Goal: Information Seeking & Learning: Compare options

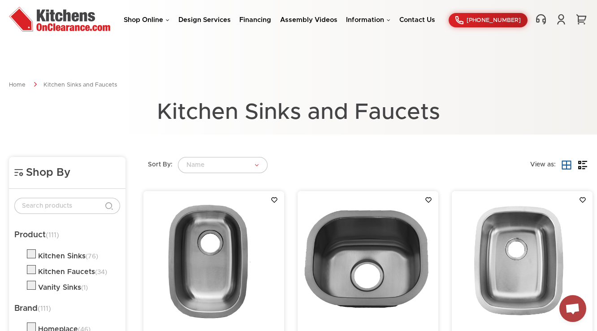
click at [174, 25] on div "Shop Online Kitchen Cabinets Kitchen Sinks & Faucets Knobs & Handles Bathroom P…" at bounding box center [298, 20] width 597 height 27
click at [160, 17] on link "Shop Online" at bounding box center [147, 20] width 46 height 7
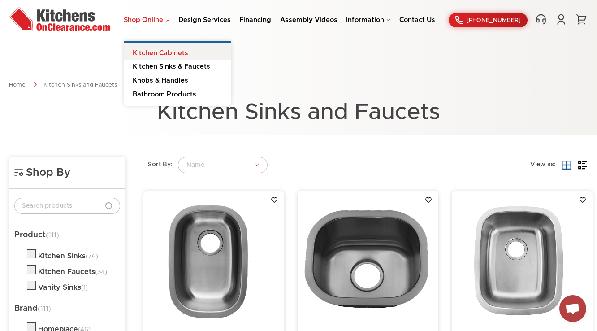
click at [160, 48] on link "Kitchen Cabinets" at bounding box center [178, 52] width 108 height 18
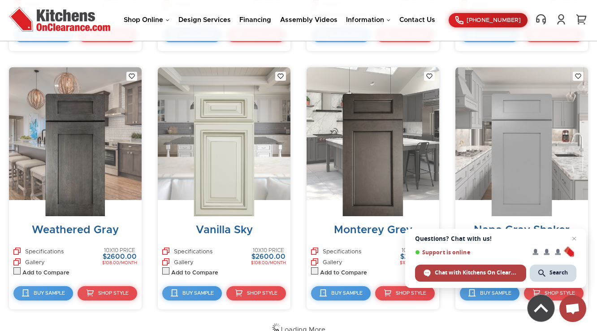
scroll to position [850, 0]
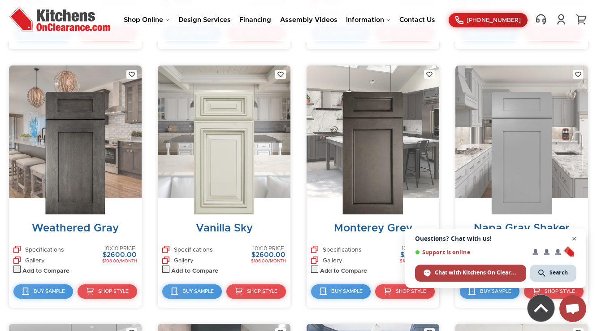
click at [574, 240] on span "Close chat" at bounding box center [574, 238] width 11 height 11
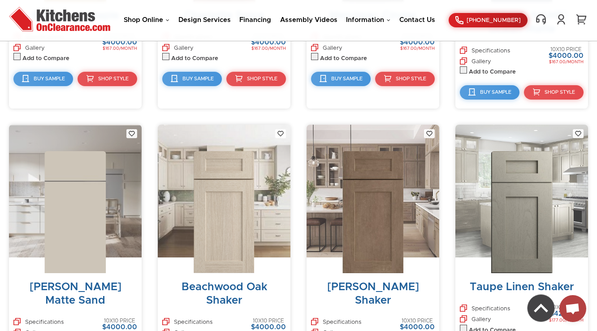
scroll to position [4800, 0]
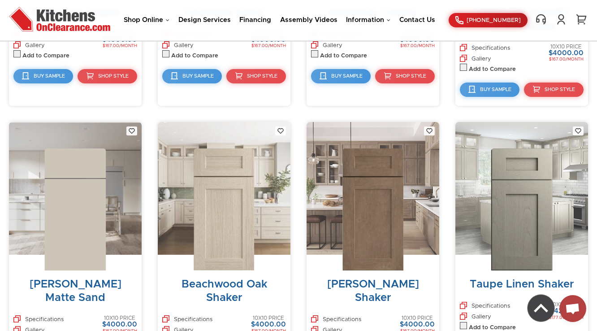
click at [230, 161] on img at bounding box center [224, 209] width 61 height 122
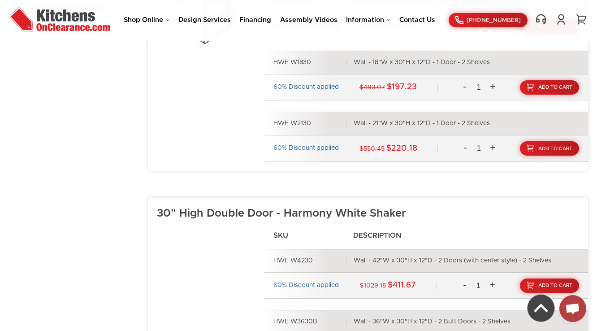
scroll to position [431, 0]
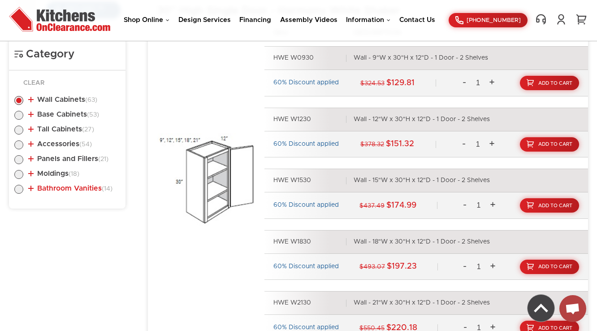
click at [71, 187] on link "Bathroom Vanities (14)" at bounding box center [70, 188] width 84 height 7
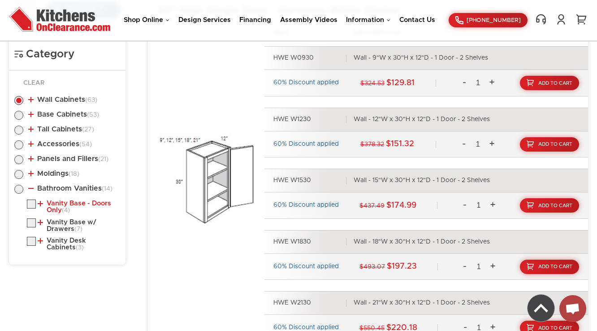
click at [74, 203] on link "Vanity Base - Doors Only (4)" at bounding box center [77, 207] width 79 height 14
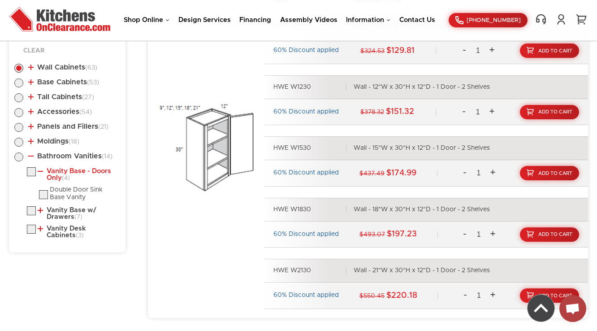
scroll to position [502, 0]
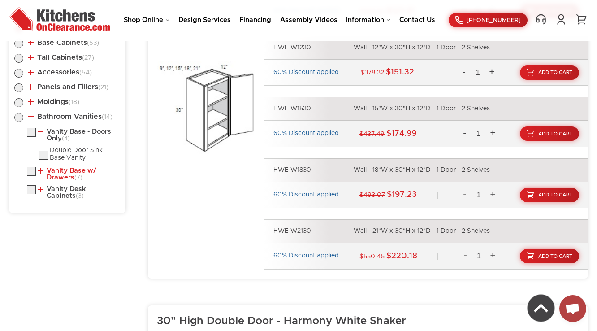
click at [77, 174] on span "(7)" at bounding box center [78, 177] width 8 height 6
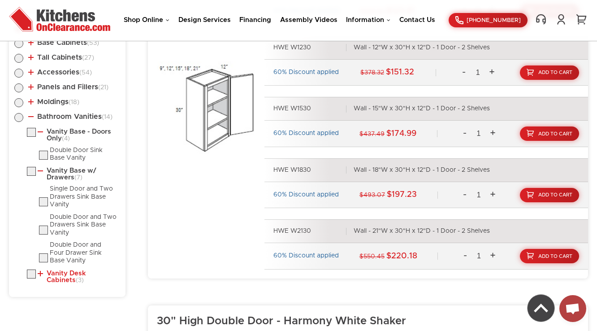
click at [77, 271] on link "Vanity Desk Cabinets (3)" at bounding box center [77, 277] width 79 height 14
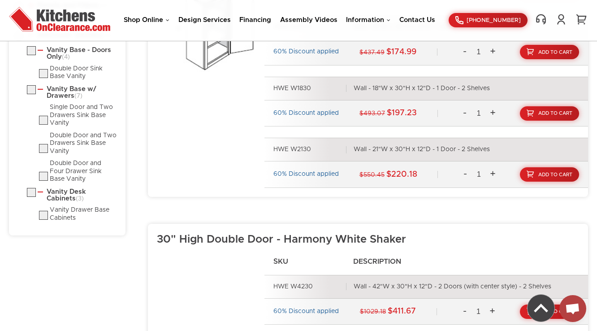
scroll to position [538, 0]
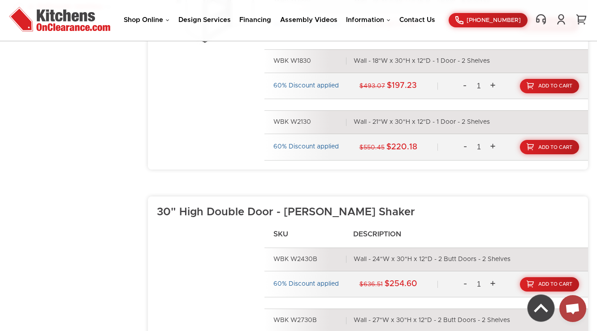
scroll to position [538, 0]
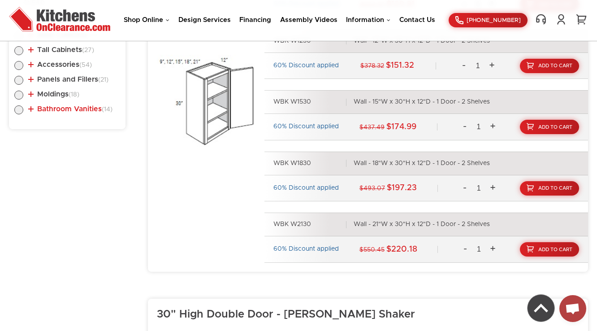
click at [59, 106] on link "Bathroom Vanities (14)" at bounding box center [70, 108] width 84 height 7
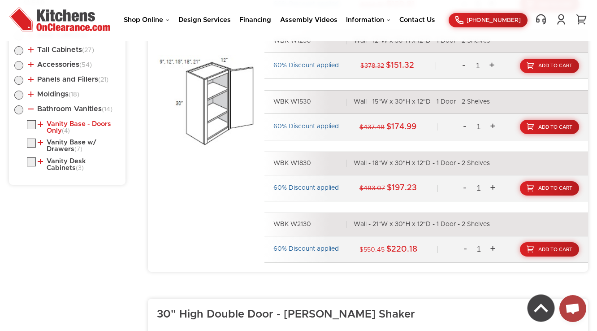
click at [61, 125] on link "Vanity Base - Doors Only (4)" at bounding box center [77, 128] width 79 height 14
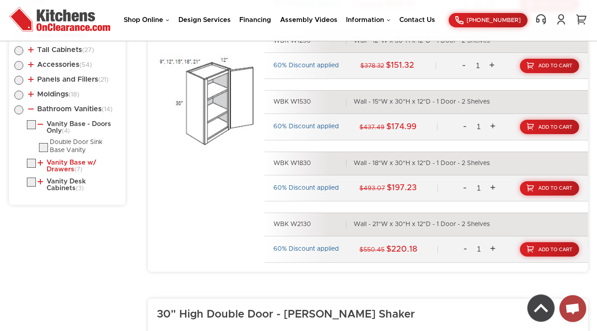
click at [64, 170] on link "Vanity Base w/ Drawers (7)" at bounding box center [77, 166] width 79 height 14
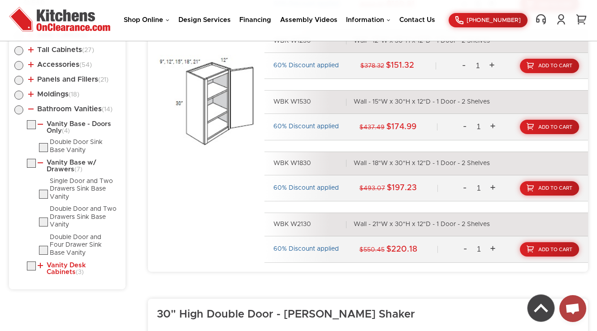
click at [81, 266] on link "Vanity Desk Cabinets (3)" at bounding box center [77, 269] width 79 height 14
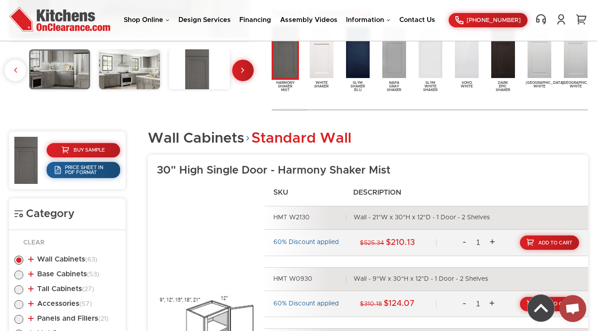
scroll to position [502, 0]
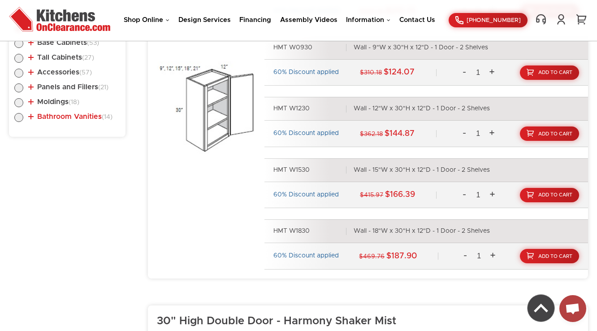
click at [66, 115] on link "Bathroom Vanities (14)" at bounding box center [70, 116] width 84 height 7
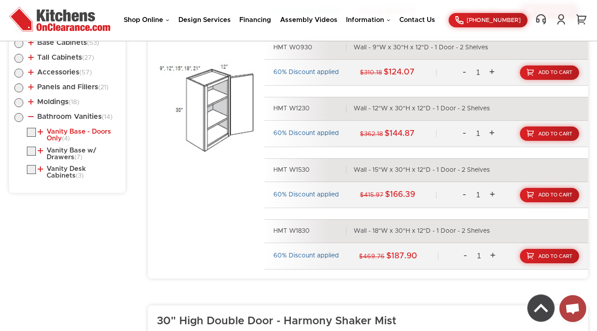
click at [62, 132] on link "Vanity Base - Doors Only (4)" at bounding box center [77, 135] width 79 height 14
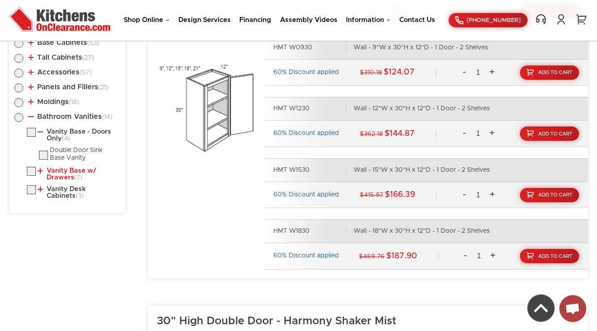
click at [63, 173] on link "Vanity Base w/ Drawers (7)" at bounding box center [77, 174] width 79 height 14
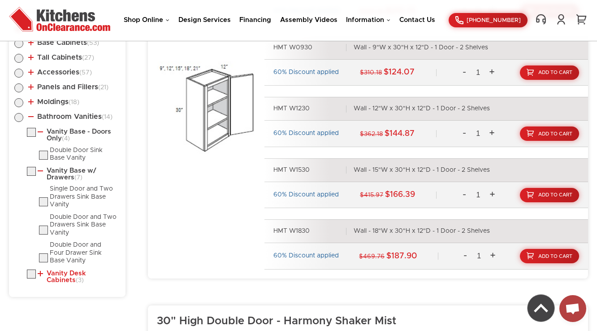
click at [80, 276] on link "Vanity Desk Cabinets (3)" at bounding box center [77, 277] width 79 height 14
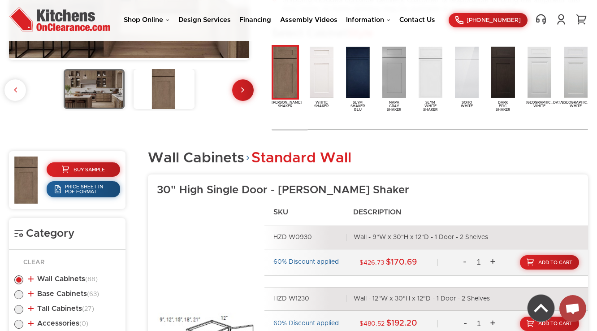
scroll to position [502, 0]
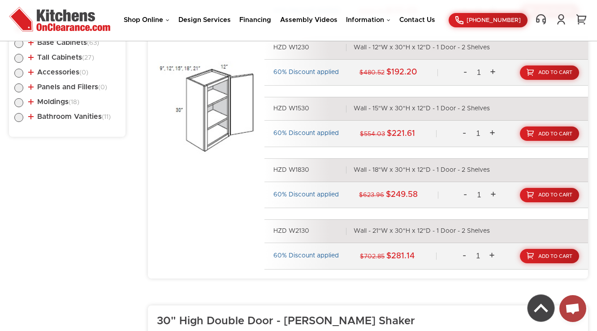
click at [78, 120] on li "Bathroom Vanities (11) Vanity Base - Doors Only (4) Double Door Sink Base Vanit…" at bounding box center [67, 118] width 106 height 10
click at [80, 118] on link "Bathroom Vanities (11)" at bounding box center [69, 116] width 83 height 7
click at [72, 138] on link "Vanity Base - Doors Only (4)" at bounding box center [77, 135] width 79 height 14
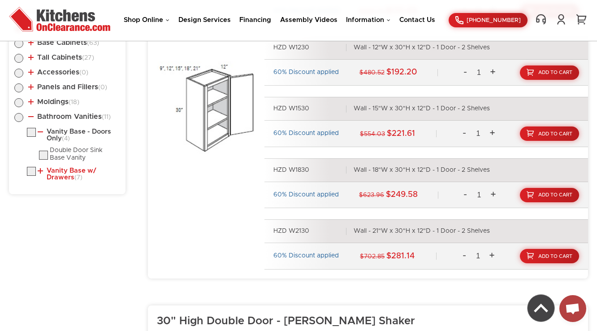
click at [60, 178] on link "Vanity Base w/ Drawers (7)" at bounding box center [77, 174] width 79 height 14
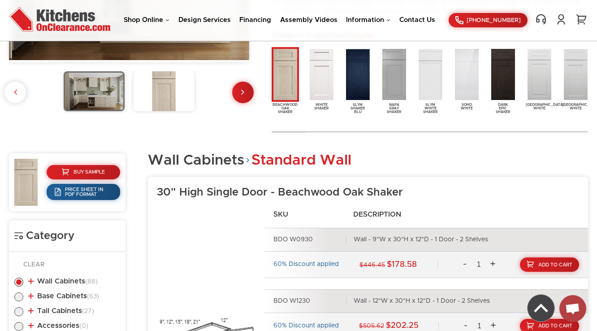
scroll to position [466, 0]
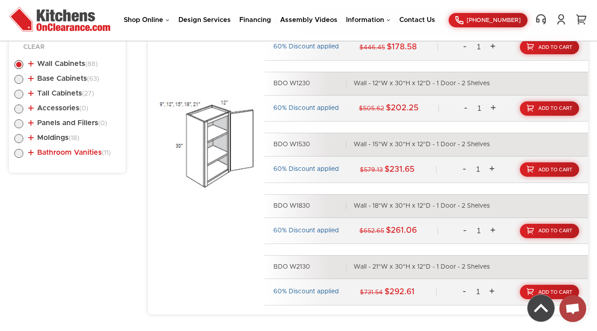
click at [72, 152] on link "Bathroom Vanities (11)" at bounding box center [69, 152] width 83 height 7
click at [70, 172] on span "(4)" at bounding box center [66, 174] width 8 height 6
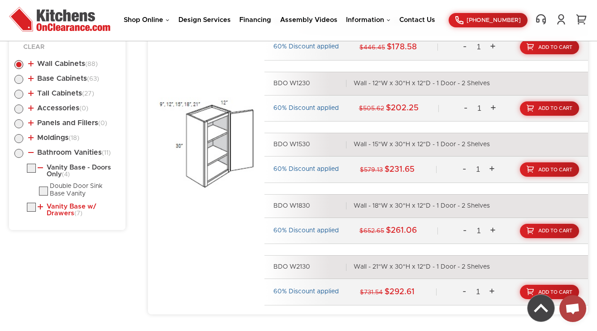
click at [69, 211] on link "Vanity Base w/ Drawers (7)" at bounding box center [77, 210] width 79 height 14
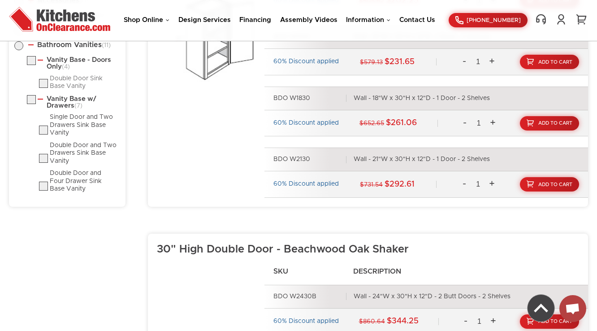
scroll to position [538, 0]
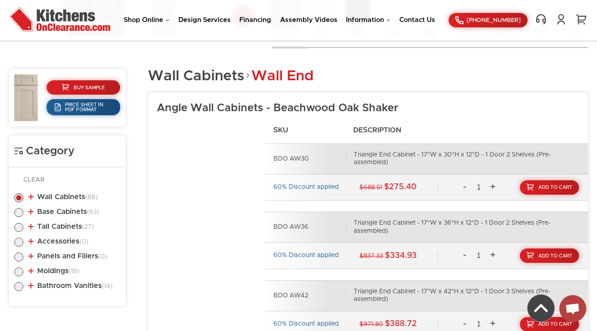
scroll to position [384, 0]
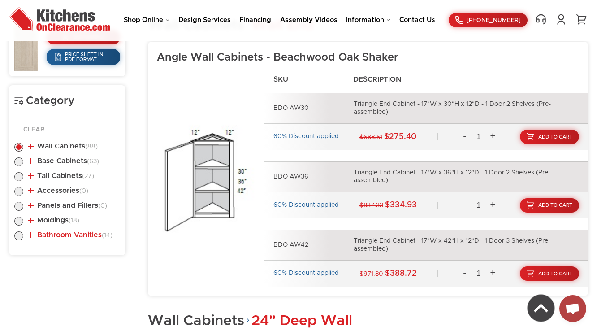
click at [77, 236] on link "Bathroom Vanities (14)" at bounding box center [70, 234] width 84 height 7
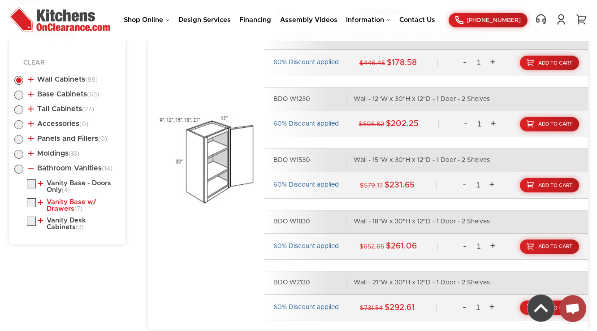
scroll to position [456, 0]
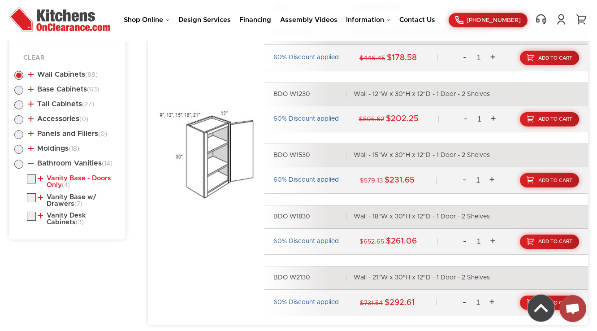
click at [81, 182] on link "Vanity Base - Doors Only (4)" at bounding box center [77, 182] width 79 height 14
click at [67, 236] on link "Vanity Desk Cabinets (3)" at bounding box center [77, 239] width 79 height 14
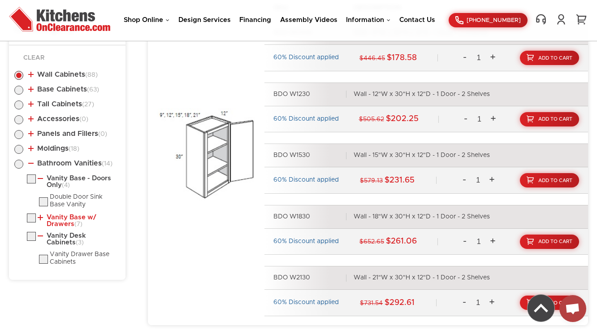
click at [63, 222] on link "Vanity Base w/ Drawers (7)" at bounding box center [77, 221] width 79 height 14
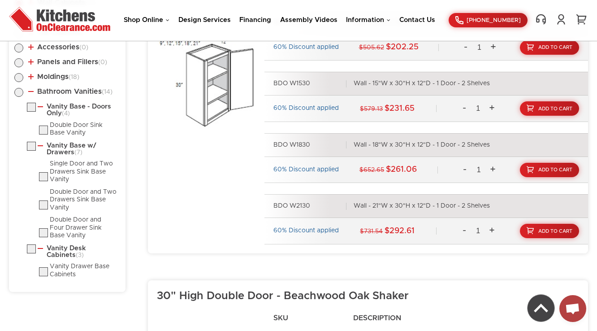
scroll to position [563, 0]
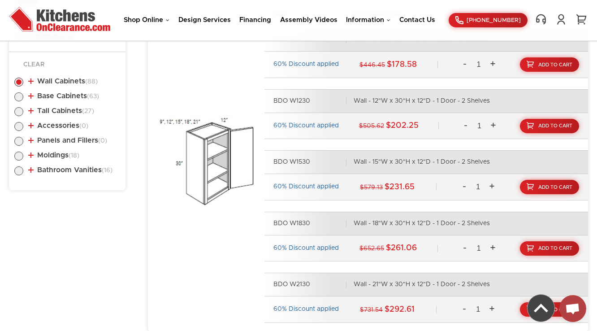
scroll to position [492, 0]
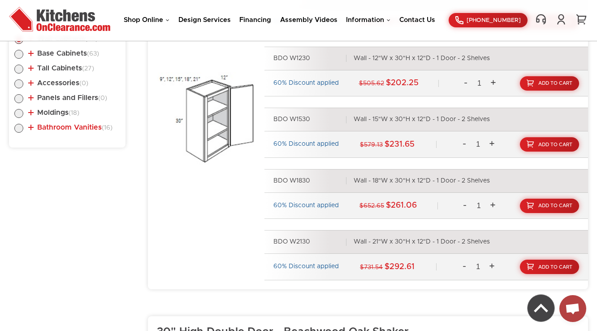
click at [70, 128] on link "Bathroom Vanities (16)" at bounding box center [70, 127] width 84 height 7
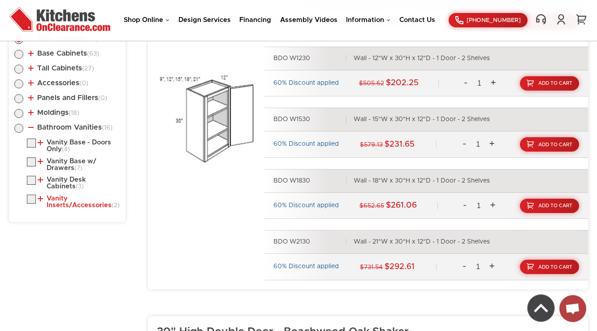
click at [59, 205] on link "Vanity Inserts/Accessories (2)" at bounding box center [77, 202] width 79 height 14
click at [66, 181] on link "Vanity Desk Cabinets (3)" at bounding box center [77, 183] width 79 height 14
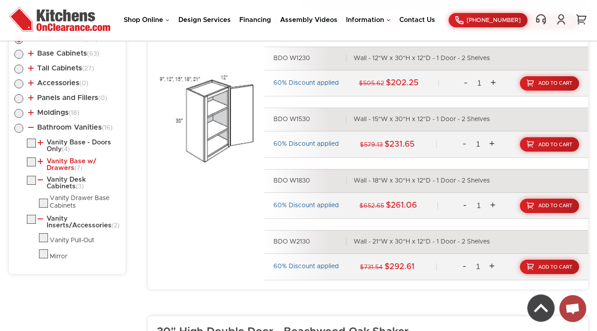
click at [69, 165] on link "Vanity Base w/ Drawers (7)" at bounding box center [77, 165] width 79 height 14
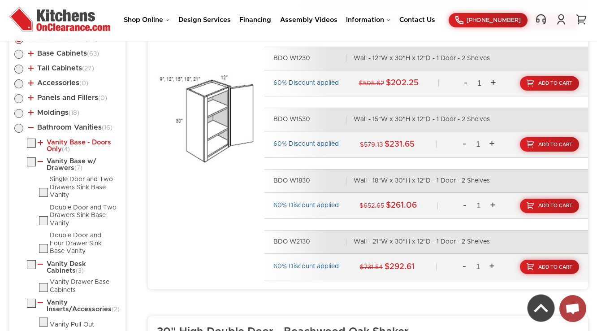
click at [76, 140] on link "Vanity Base - Doors Only (4)" at bounding box center [77, 146] width 79 height 14
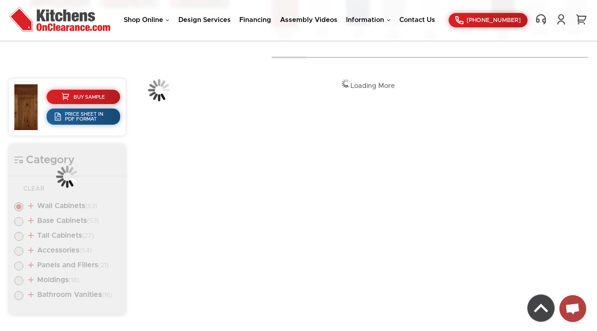
scroll to position [353, 0]
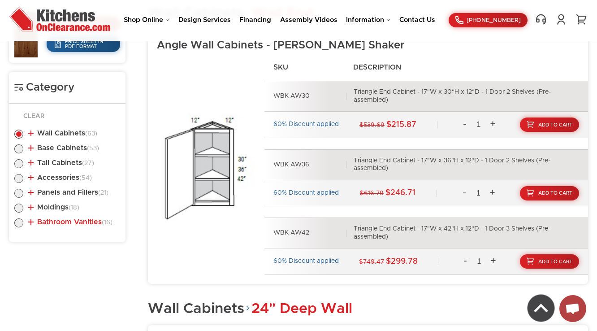
click at [95, 222] on link "Bathroom Vanities (16)" at bounding box center [70, 221] width 84 height 7
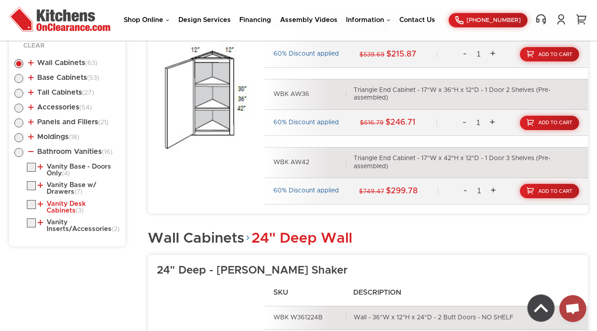
scroll to position [497, 0]
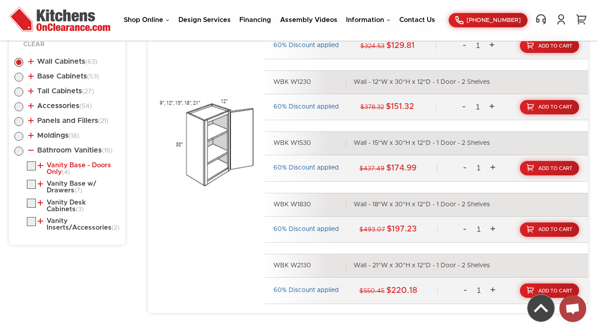
click at [53, 166] on link "Vanity Base - Doors Only (4)" at bounding box center [77, 169] width 79 height 14
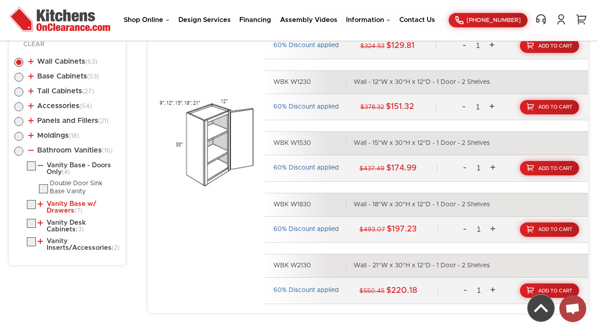
click at [63, 210] on link "Vanity Base w/ Drawers (7)" at bounding box center [77, 207] width 79 height 14
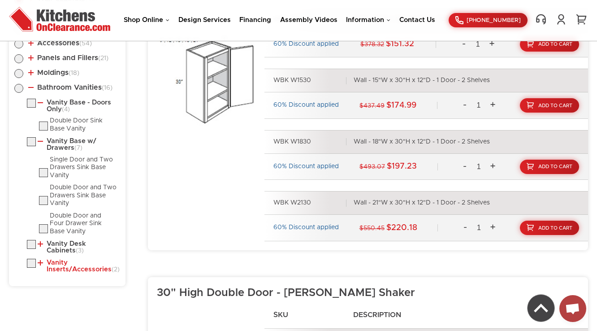
scroll to position [605, 0]
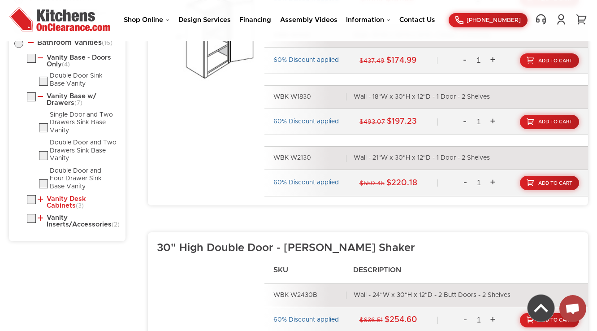
click at [71, 204] on link "Vanity Desk Cabinets (3)" at bounding box center [77, 203] width 79 height 14
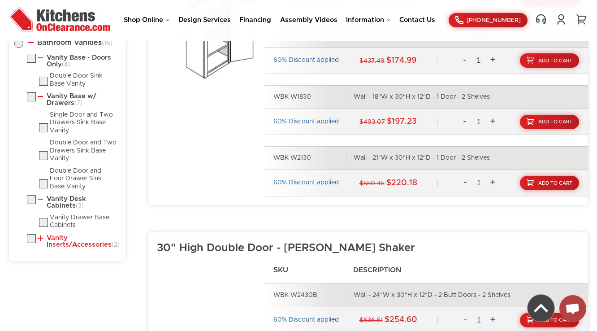
click at [66, 235] on link "Vanity Inserts/Accessories (2)" at bounding box center [77, 242] width 79 height 14
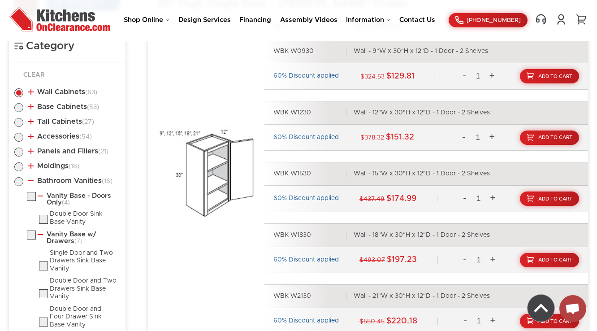
scroll to position [461, 0]
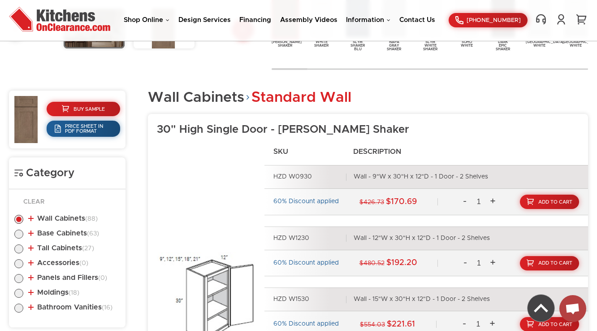
scroll to position [312, 0]
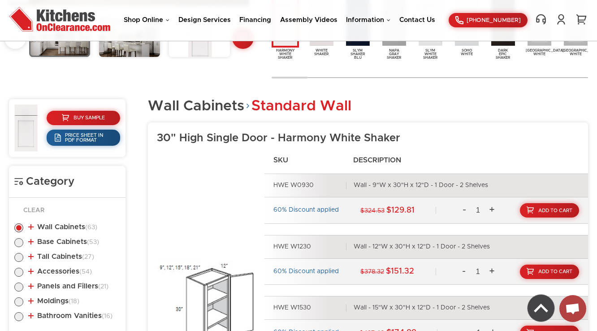
scroll to position [303, 0]
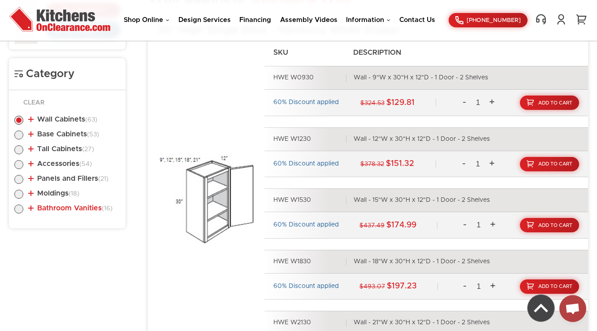
click at [93, 206] on link "Bathroom Vanities (16)" at bounding box center [70, 208] width 84 height 7
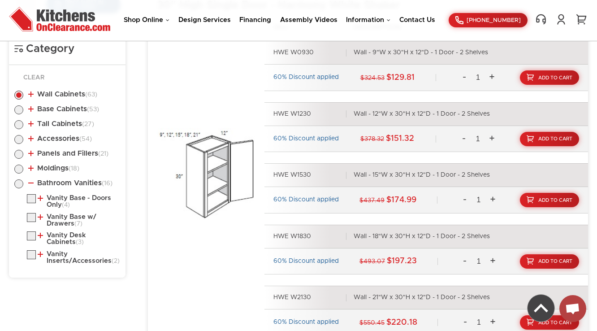
scroll to position [447, 0]
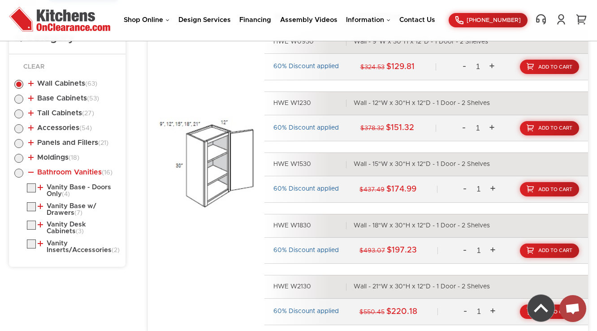
click at [69, 169] on link "Bathroom Vanities (16)" at bounding box center [70, 172] width 84 height 7
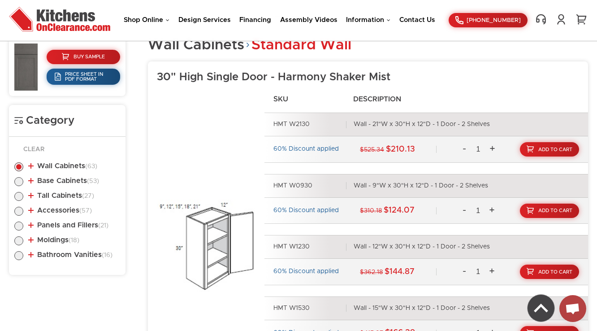
scroll to position [505, 0]
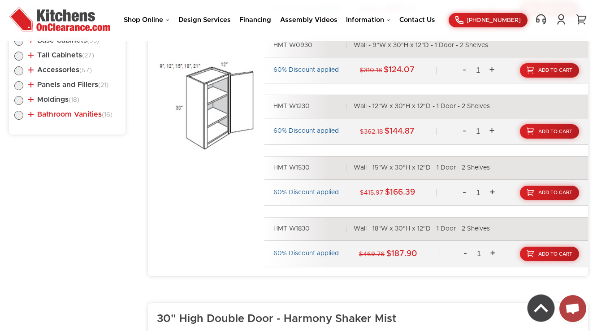
click at [81, 111] on link "Bathroom Vanities (16)" at bounding box center [70, 114] width 84 height 7
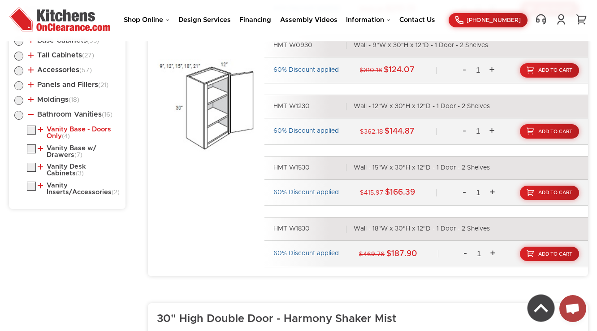
click at [74, 126] on link "Vanity Base - Doors Only (4)" at bounding box center [77, 133] width 79 height 14
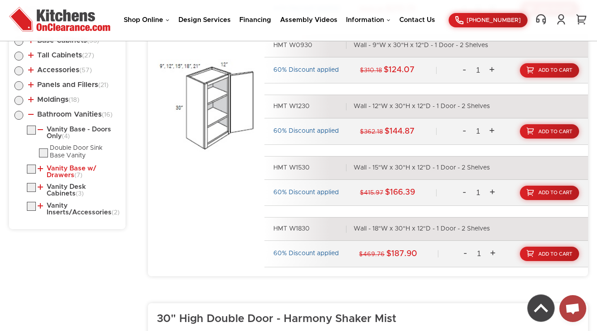
click at [66, 167] on link "Vanity Base w/ Drawers (7)" at bounding box center [77, 172] width 79 height 14
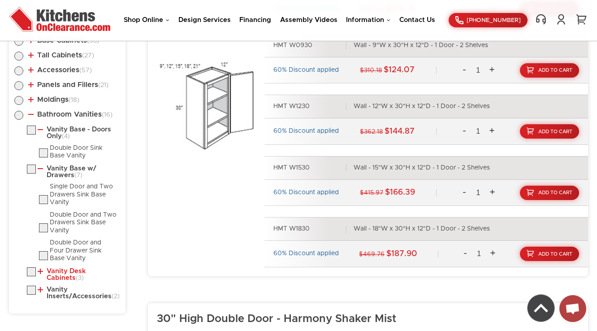
click at [61, 273] on link "Vanity Desk Cabinets (3)" at bounding box center [77, 275] width 79 height 14
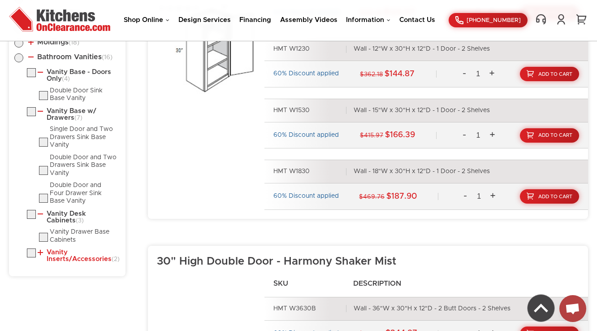
scroll to position [576, 0]
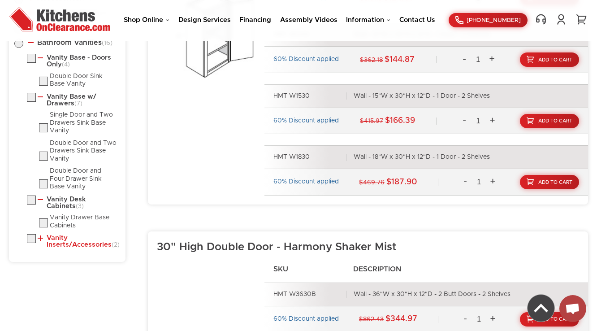
click at [72, 245] on link "Vanity Inserts/Accessories (2)" at bounding box center [77, 242] width 79 height 14
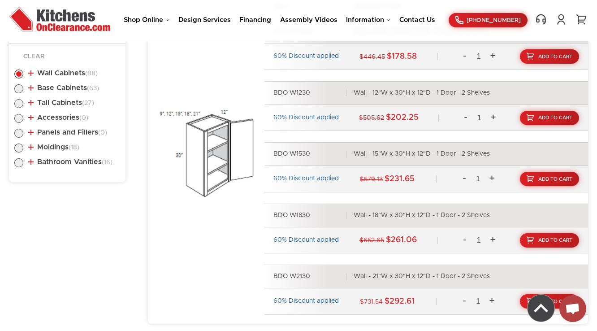
scroll to position [483, 0]
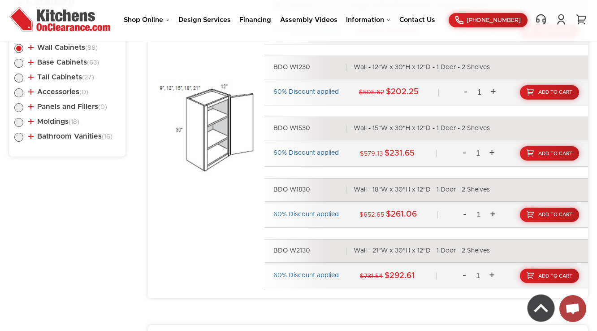
click at [65, 102] on ul "Wall Cabinets (88) Standard Wall (33) 30" High Single Door (29)" at bounding box center [67, 91] width 106 height 113
click at [67, 105] on link "Panels and Fillers (0)" at bounding box center [67, 106] width 79 height 7
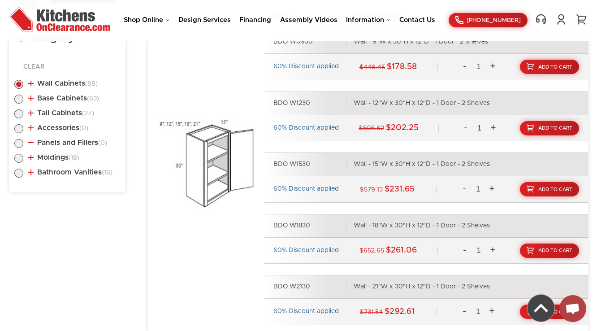
scroll to position [447, 0]
click at [392, 171] on div "BDO W1530 Wall - 15"W x 30"H x 12"D - 1 Door - 2 Shelves" at bounding box center [427, 164] width 324 height 24
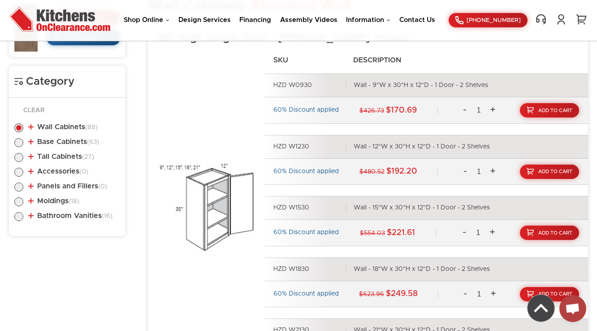
scroll to position [458, 0]
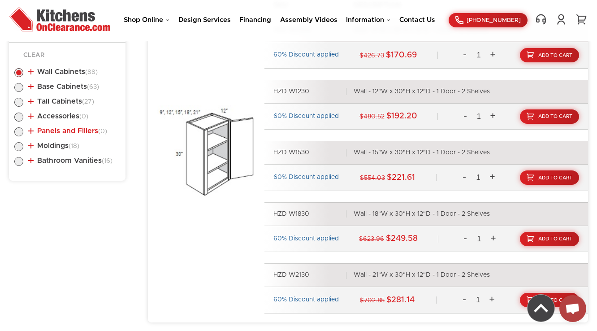
click at [65, 128] on link "Panels and Fillers (0)" at bounding box center [67, 130] width 79 height 7
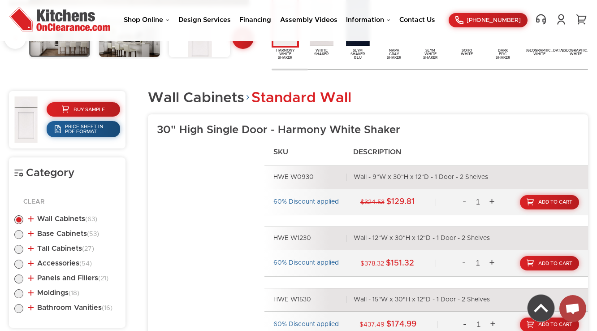
scroll to position [483, 0]
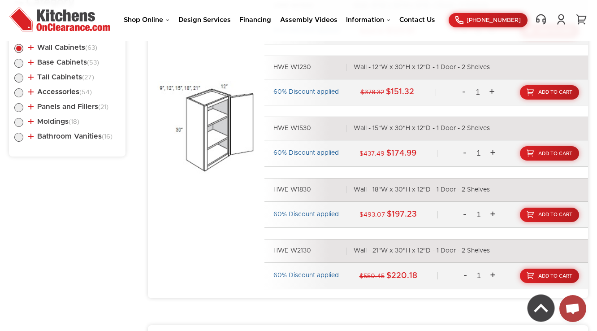
click at [57, 103] on li "Panels and Fillers (21) Fillers (8) Wall/Base Fillers Tall Fillers (4) (8)" at bounding box center [67, 108] width 106 height 10
click at [61, 106] on link "Panels and Fillers (21)" at bounding box center [68, 106] width 80 height 7
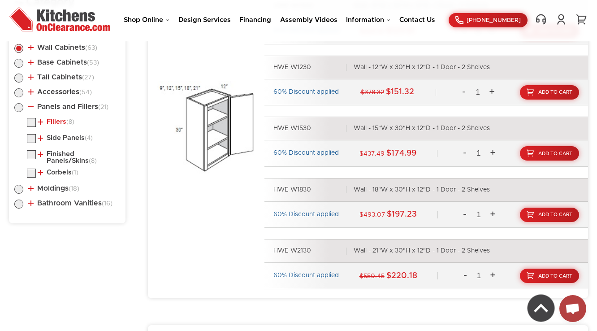
click at [62, 118] on link "Fillers (8)" at bounding box center [56, 121] width 37 height 7
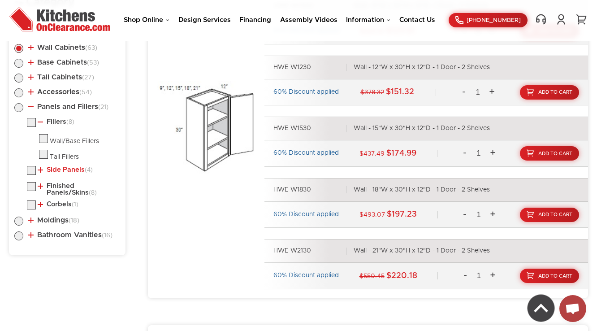
click at [60, 169] on link "Side Panels (4)" at bounding box center [65, 169] width 55 height 7
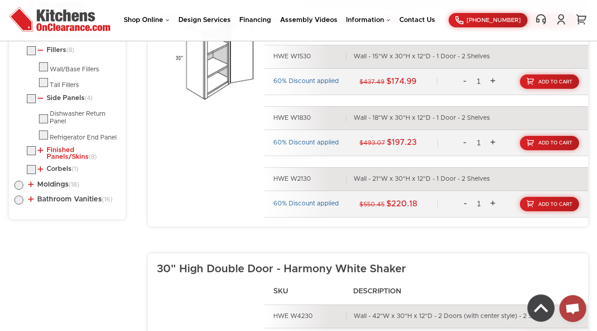
click at [56, 157] on link "Finished Panels/Skins (8)" at bounding box center [77, 154] width 79 height 14
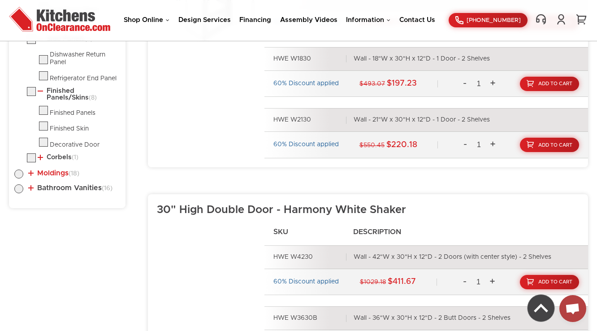
scroll to position [626, 0]
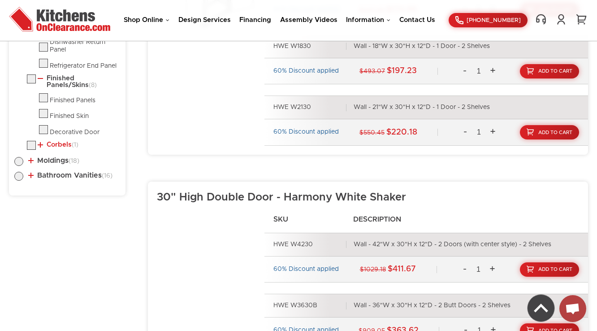
click at [54, 145] on link "Corbels (1)" at bounding box center [58, 144] width 41 height 7
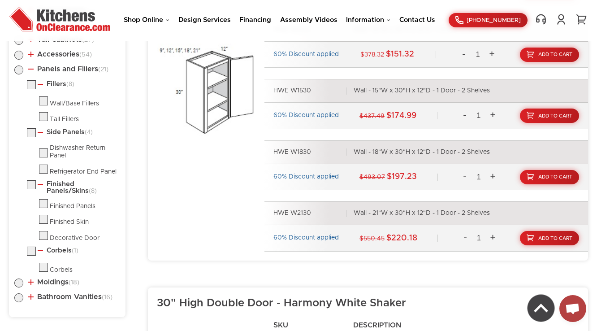
scroll to position [518, 0]
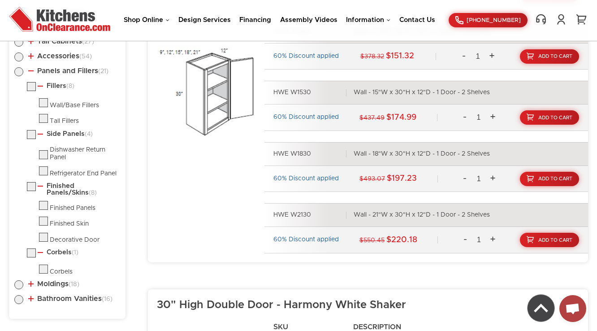
click at [18, 70] on label at bounding box center [18, 73] width 9 height 7
radio input "true"
checkbox input "true"
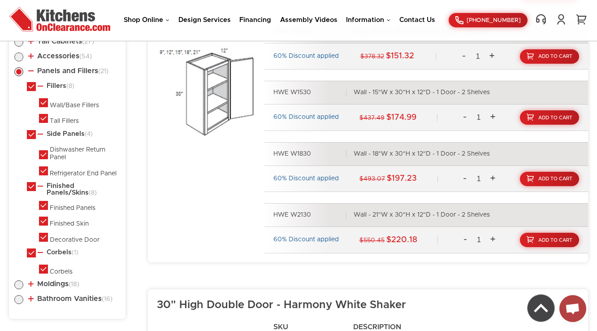
checkbox input "true"
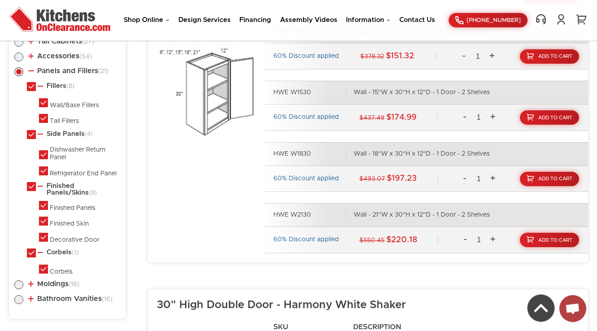
checkbox input "true"
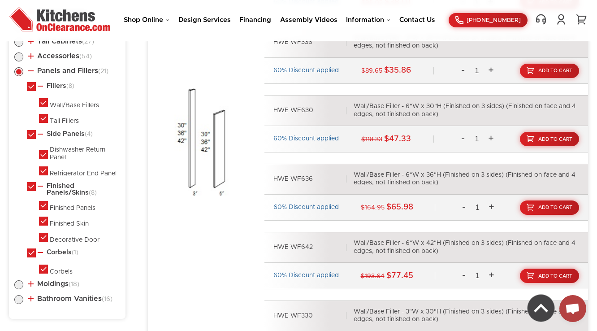
drag, startPoint x: 115, startPoint y: 169, endPoint x: 120, endPoint y: 169, distance: 5.4
click at [116, 170] on div "Refrigerator End Panel" at bounding box center [83, 174] width 67 height 8
checkbox input "true"
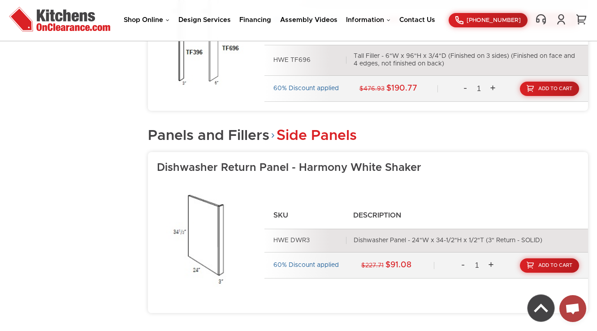
scroll to position [505, 0]
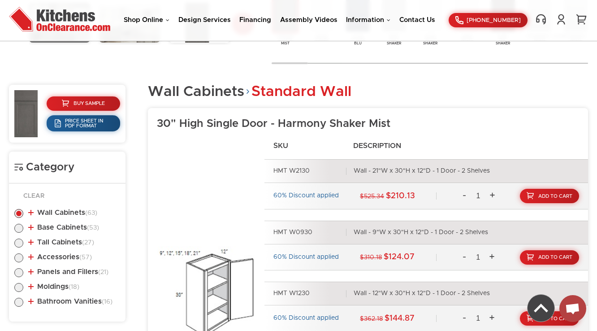
scroll to position [455, 0]
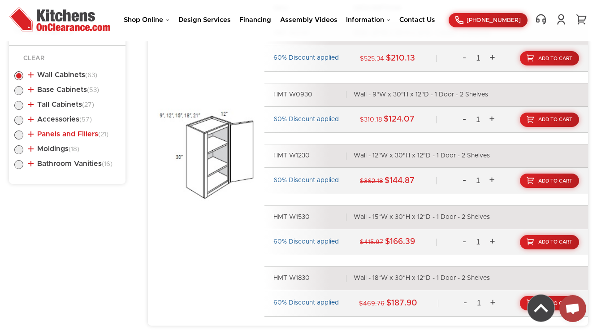
click at [61, 133] on link "Panels and Fillers (21)" at bounding box center [68, 134] width 80 height 7
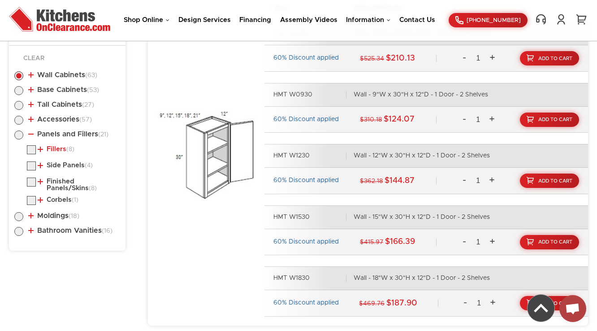
click at [56, 147] on link "Fillers (8)" at bounding box center [56, 149] width 37 height 7
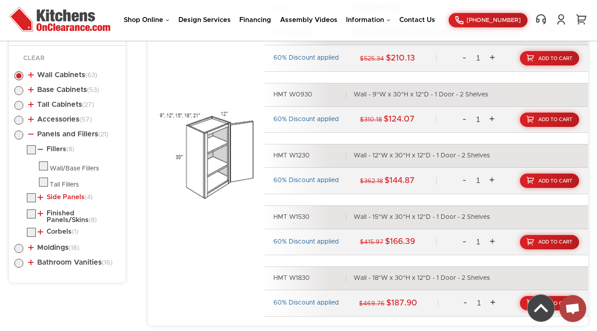
click at [55, 197] on link "Side Panels (4)" at bounding box center [65, 197] width 55 height 7
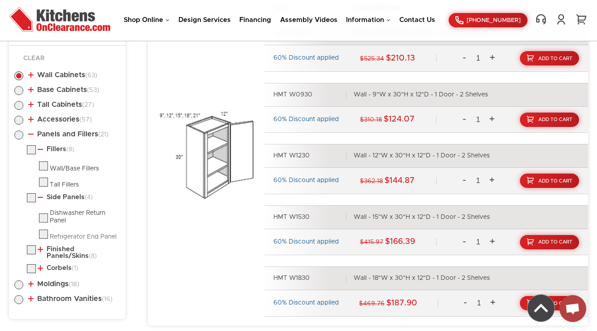
click at [52, 233] on div "Refrigerator End Panel" at bounding box center [83, 237] width 67 height 8
checkbox input "false"
radio input "false"
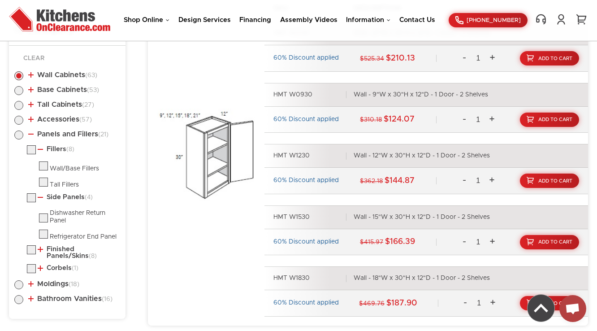
checkbox input "false"
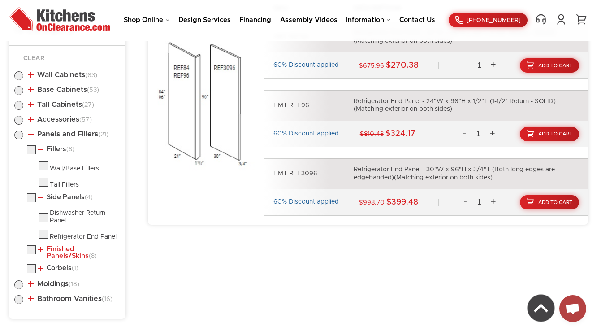
click at [49, 253] on link "Finished Panels/Skins (8)" at bounding box center [77, 253] width 79 height 14
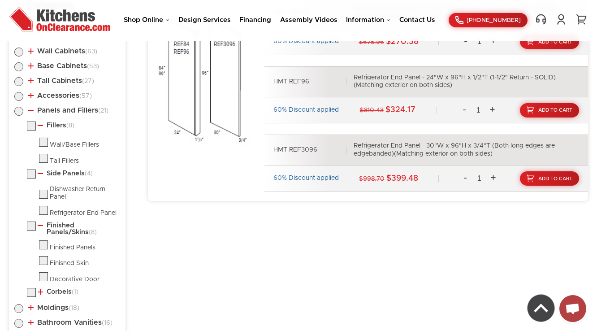
scroll to position [509, 0]
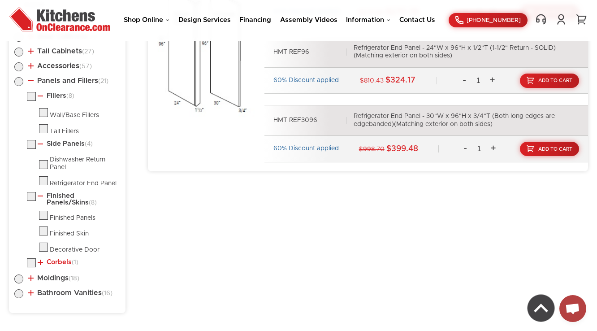
click at [54, 261] on link "Corbels (1)" at bounding box center [58, 262] width 41 height 7
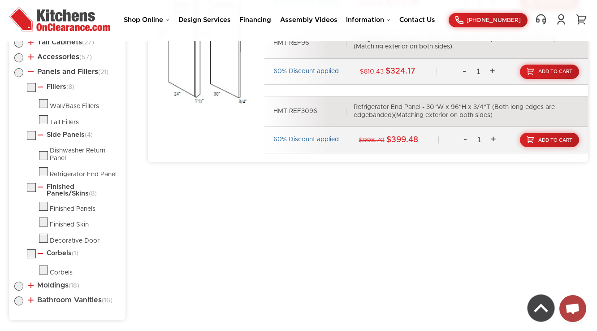
scroll to position [525, 0]
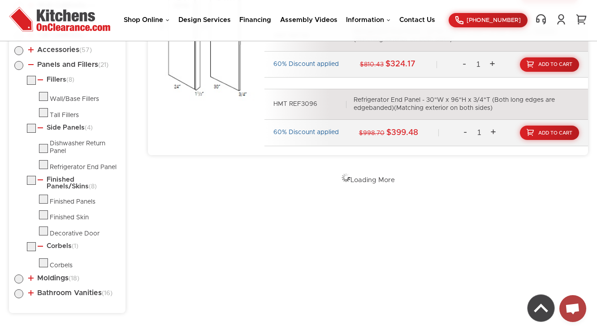
click at [18, 64] on label at bounding box center [18, 67] width 9 height 7
radio input "true"
checkbox input "true"
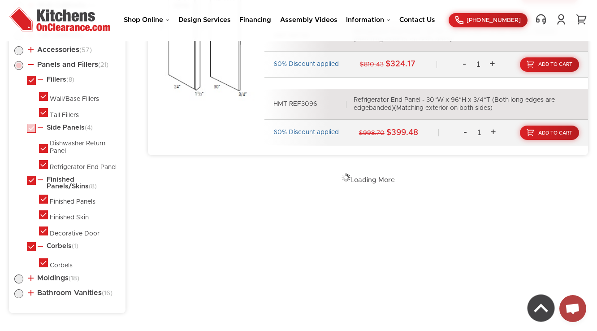
checkbox input "true"
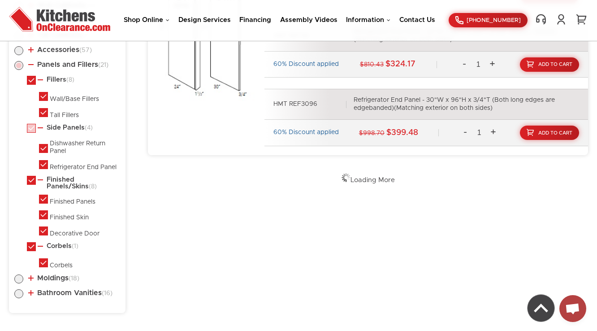
checkbox input "true"
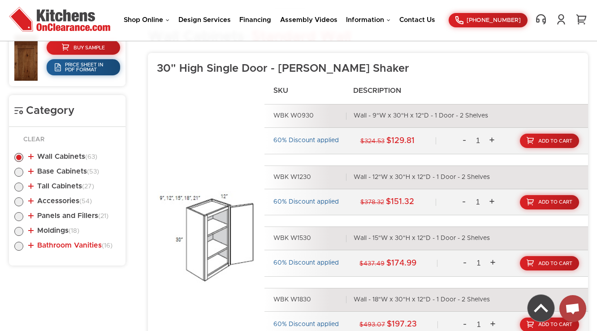
scroll to position [481, 0]
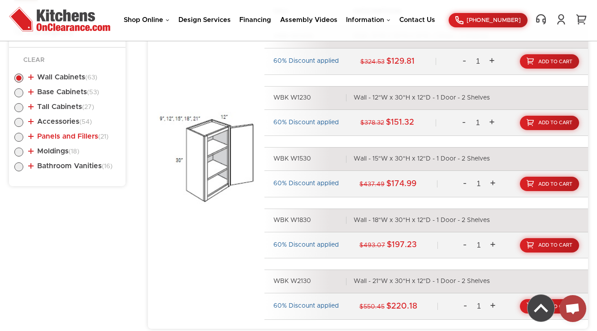
click at [56, 134] on link "Panels and Fillers (21)" at bounding box center [68, 136] width 80 height 7
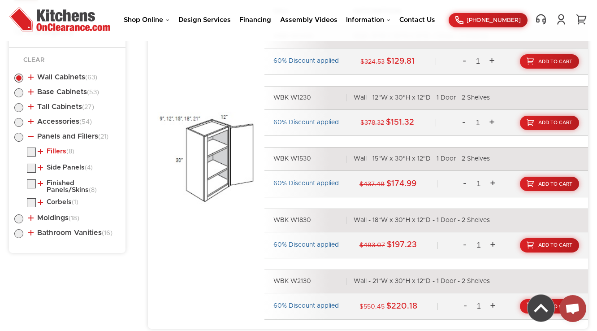
click at [55, 152] on link "Fillers (8)" at bounding box center [56, 151] width 37 height 7
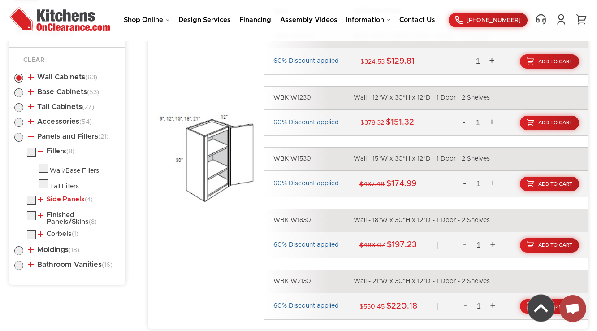
click at [57, 196] on link "Side Panels (4)" at bounding box center [65, 199] width 55 height 7
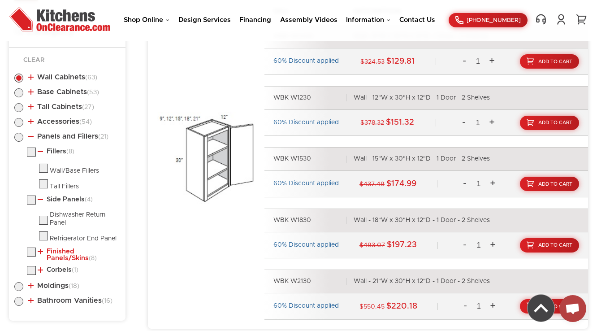
click at [54, 257] on link "Finished Panels/Skins (8)" at bounding box center [77, 255] width 79 height 14
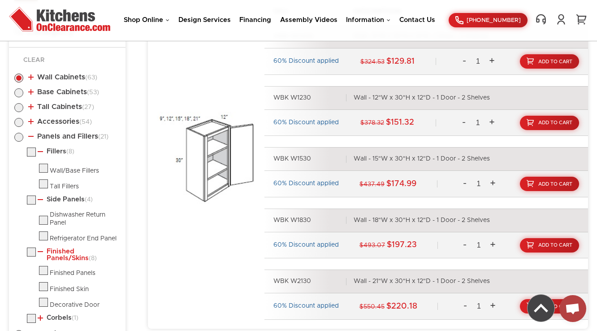
scroll to position [517, 0]
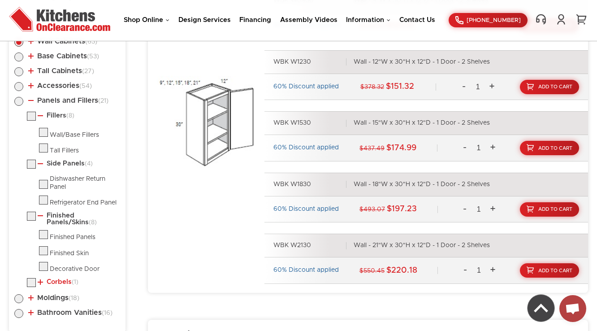
click at [57, 286] on link "Corbels (1)" at bounding box center [58, 282] width 41 height 7
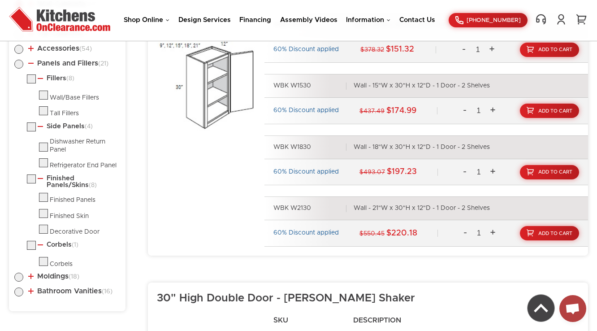
scroll to position [553, 0]
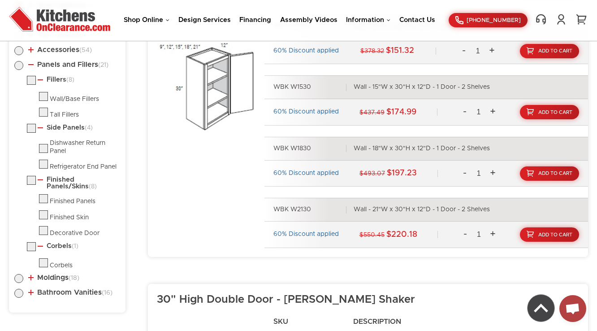
click at [17, 66] on label at bounding box center [18, 67] width 9 height 7
radio input "true"
checkbox input "true"
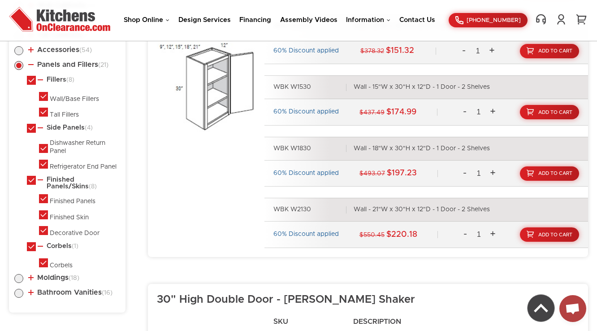
checkbox input "true"
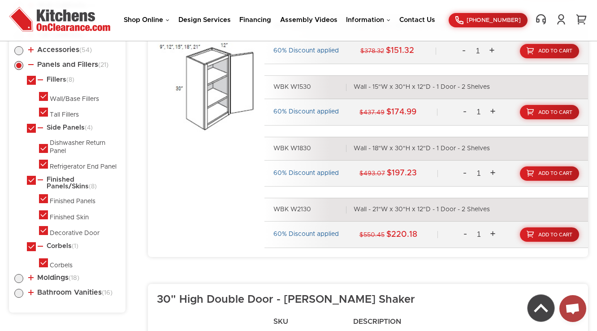
checkbox input "true"
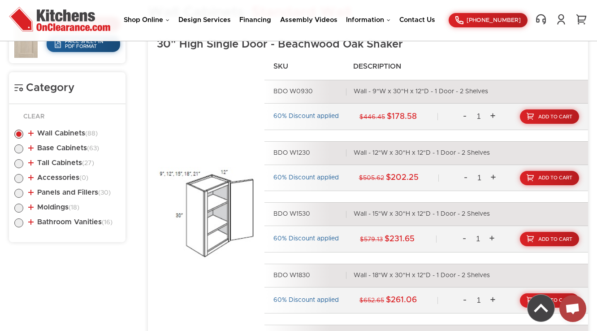
scroll to position [433, 0]
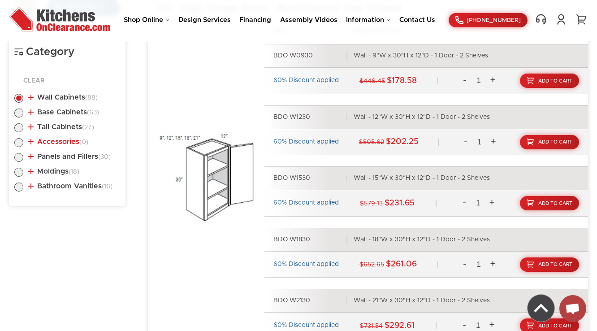
click at [57, 139] on link "Accessories (0)" at bounding box center [58, 141] width 60 height 7
click at [60, 139] on link "Accessories (0)" at bounding box center [58, 141] width 60 height 7
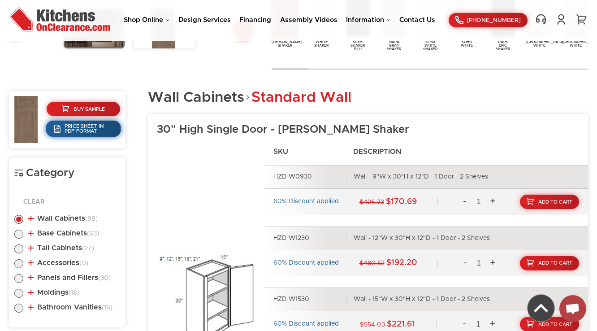
scroll to position [419, 0]
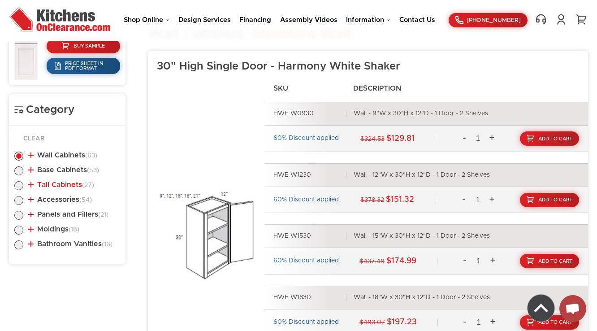
scroll to position [447, 0]
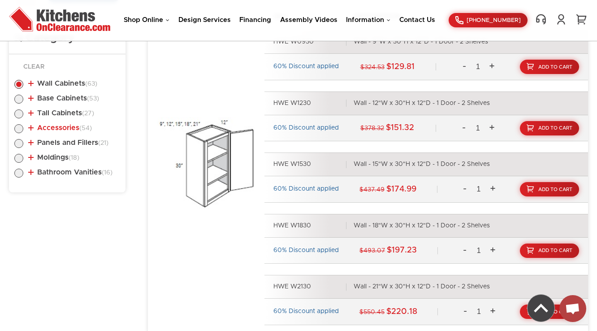
click at [51, 126] on link "Accessories (54)" at bounding box center [60, 127] width 64 height 7
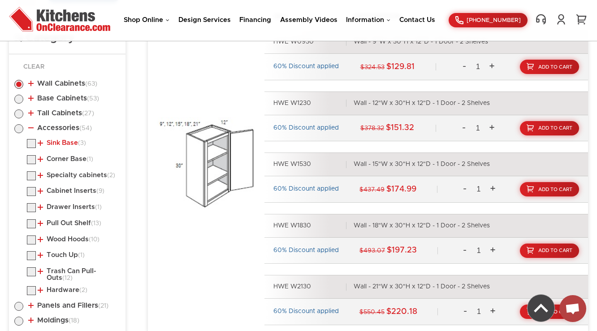
click at [57, 139] on link "Sink Base (3)" at bounding box center [62, 142] width 48 height 7
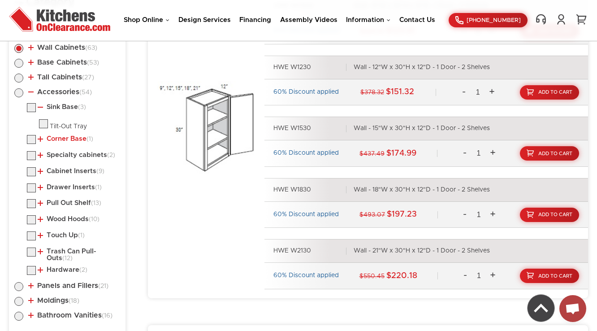
click at [63, 140] on link "Corner Base (1)" at bounding box center [66, 138] width 56 height 7
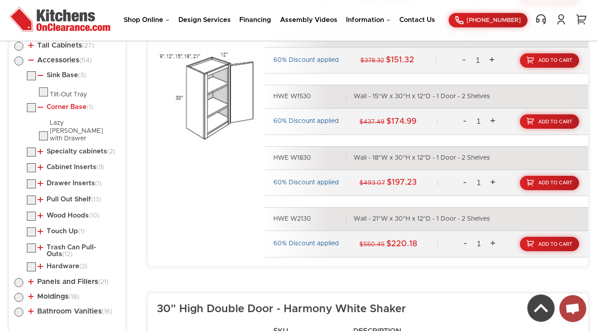
scroll to position [554, 0]
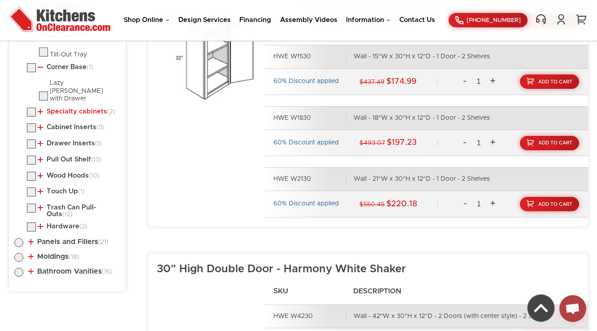
click at [70, 108] on link "Specialty cabinets (2)" at bounding box center [77, 111] width 78 height 7
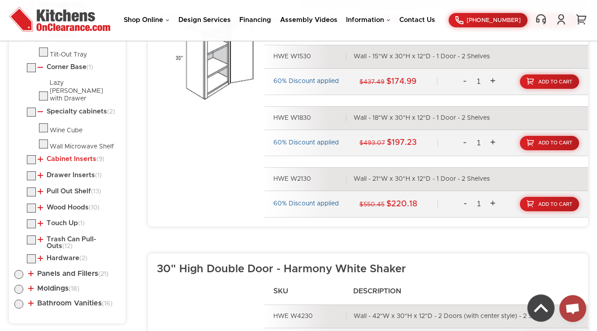
click at [65, 156] on link "Cabinet Inserts (9)" at bounding box center [71, 159] width 67 height 7
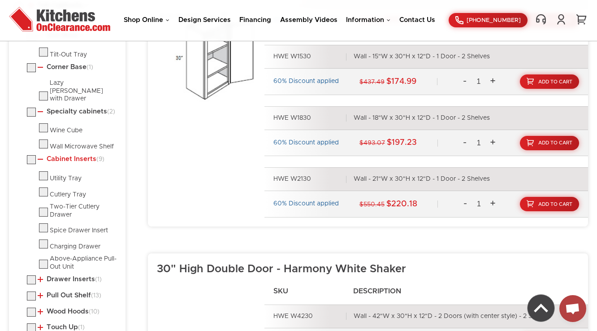
scroll to position [590, 0]
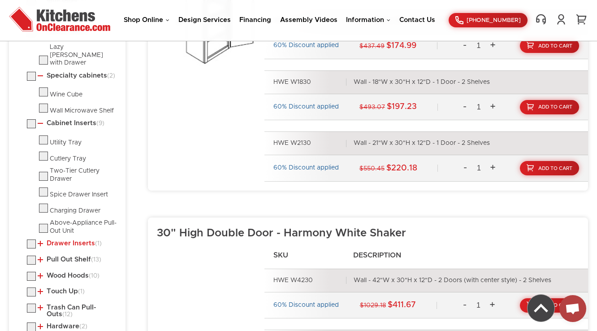
click at [56, 240] on link "Drawer Inserts (1)" at bounding box center [70, 243] width 64 height 7
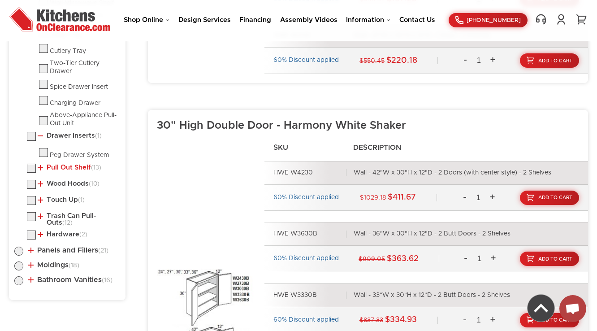
click at [63, 164] on link "Pull Out Shelf (13)" at bounding box center [70, 167] width 64 height 7
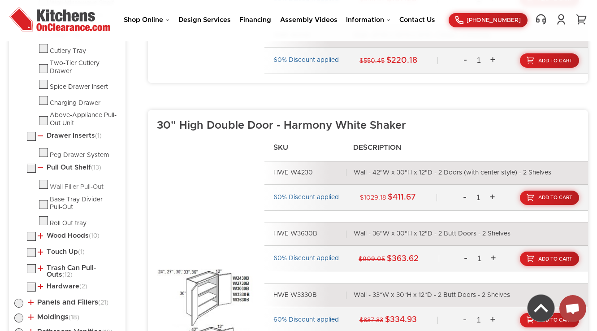
scroll to position [770, 0]
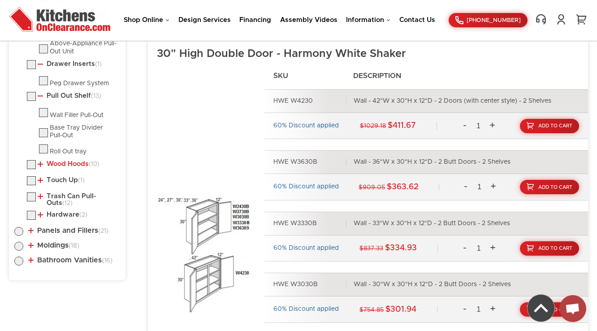
click at [60, 161] on link "Wood Hoods (10)" at bounding box center [69, 164] width 62 height 7
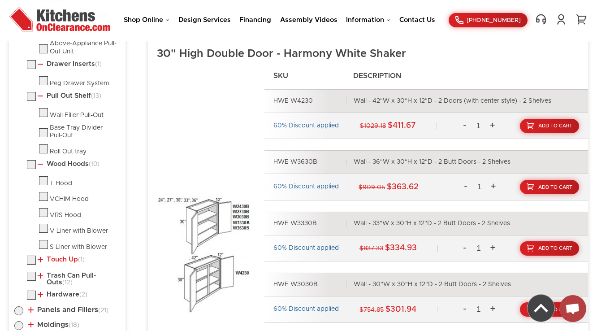
click at [58, 256] on link "Touch Up (1)" at bounding box center [61, 259] width 47 height 7
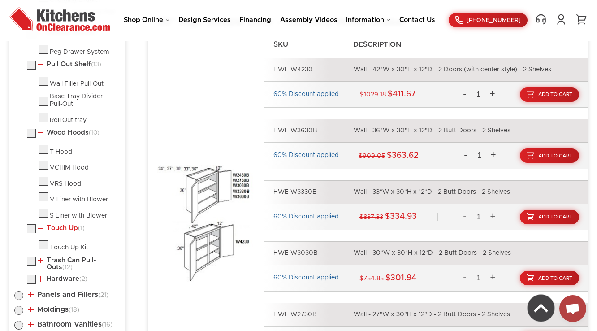
scroll to position [841, 0]
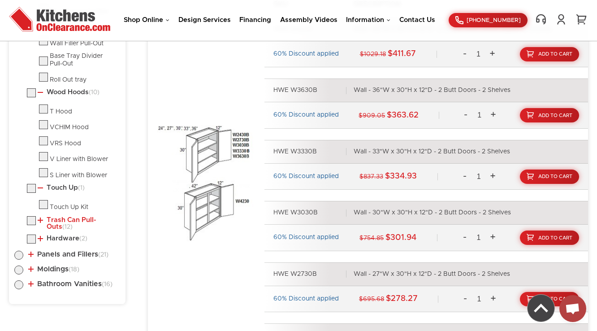
click at [53, 217] on link "Trash Can Pull-Outs (12)" at bounding box center [77, 224] width 79 height 14
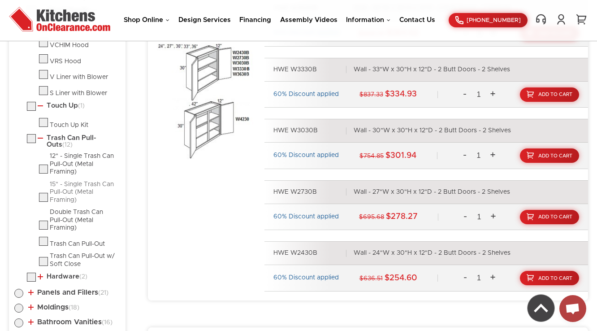
scroll to position [1021, 0]
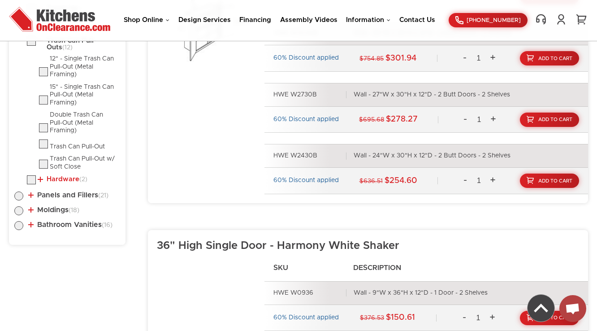
click at [61, 176] on link "Hardware (2)" at bounding box center [63, 179] width 50 height 7
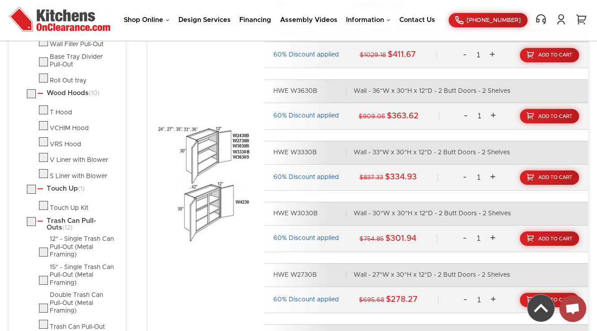
scroll to position [827, 0]
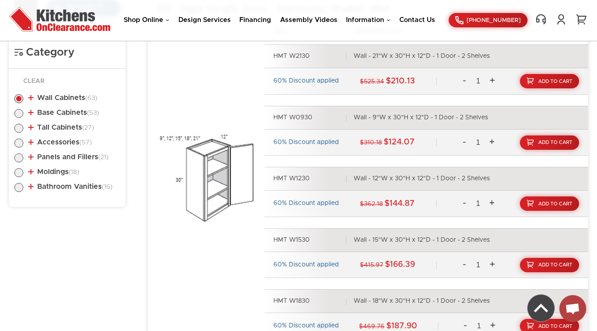
scroll to position [483, 0]
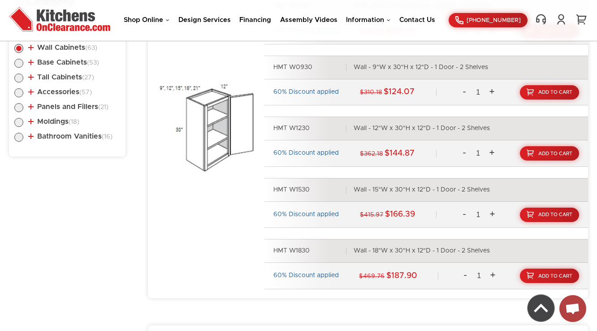
click at [60, 87] on ul "Wall Cabinets (63) Standard Wall (33) 30" High Single Door (15)" at bounding box center [67, 91] width 106 height 113
click at [70, 97] on li "Accessories (57) Sink Base (3) Tilt-Out Tray (1)" at bounding box center [67, 93] width 106 height 10
click at [72, 93] on link "Accessories (57)" at bounding box center [60, 91] width 64 height 7
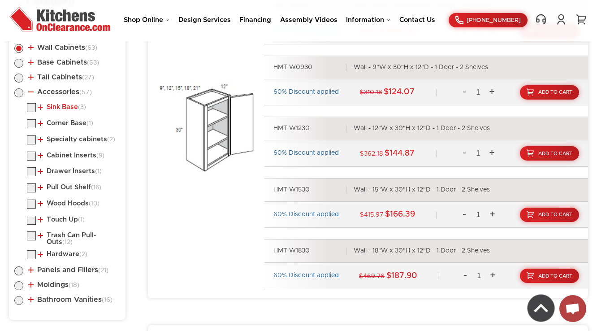
click at [72, 107] on link "Sink Base (3)" at bounding box center [62, 107] width 48 height 7
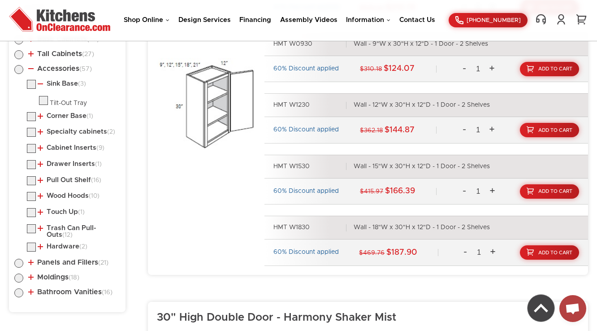
scroll to position [518, 0]
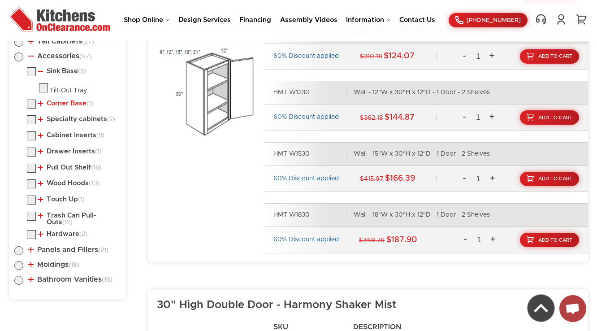
click at [72, 103] on link "Corner Base (1)" at bounding box center [66, 103] width 56 height 7
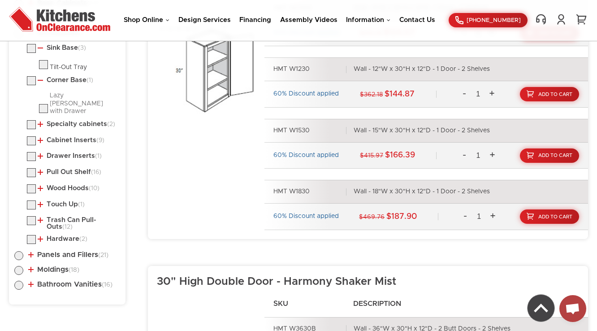
scroll to position [554, 0]
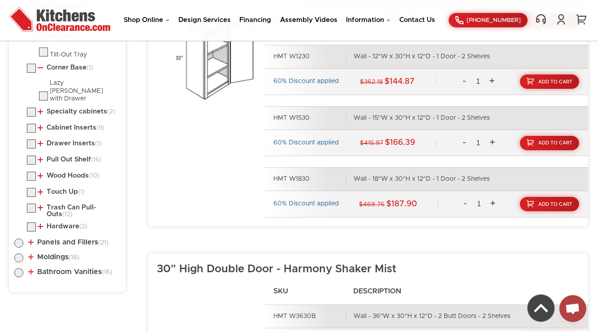
click at [74, 108] on li "Specialty cabinets (2) Wine Cube Wall Microwave Shelf" at bounding box center [73, 114] width 93 height 12
click at [77, 108] on link "Specialty cabinets (2)" at bounding box center [77, 111] width 78 height 7
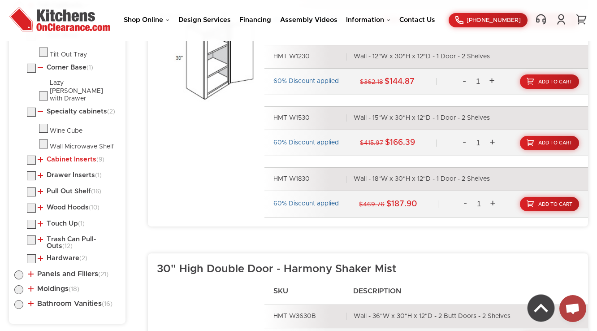
click at [72, 156] on link "Cabinet Inserts (9)" at bounding box center [71, 159] width 67 height 7
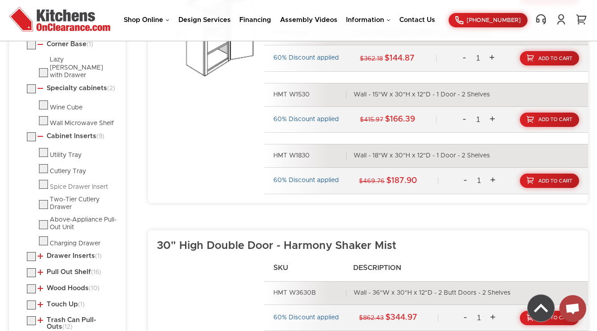
scroll to position [590, 0]
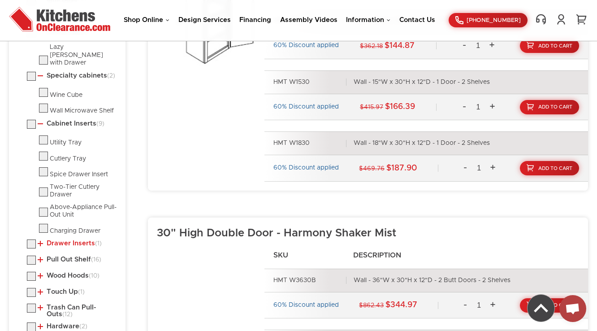
click at [66, 240] on link "Drawer Inserts (1)" at bounding box center [70, 243] width 64 height 7
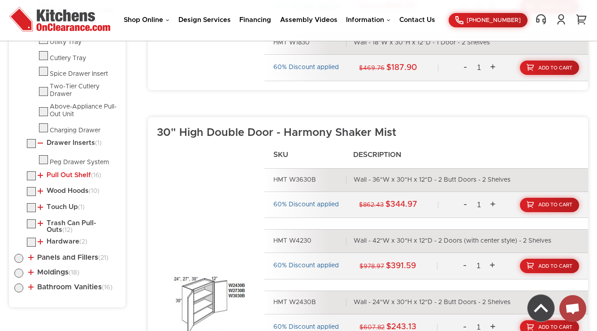
scroll to position [698, 0]
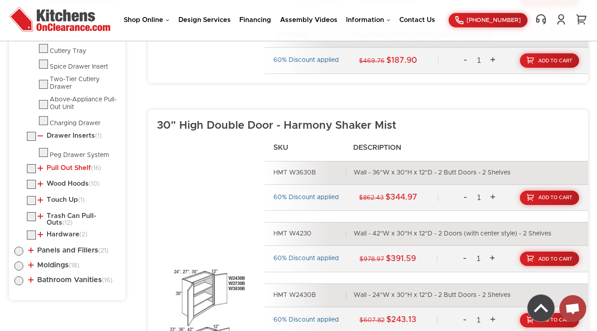
click at [67, 165] on link "Pull Out Shelf (16)" at bounding box center [70, 168] width 64 height 7
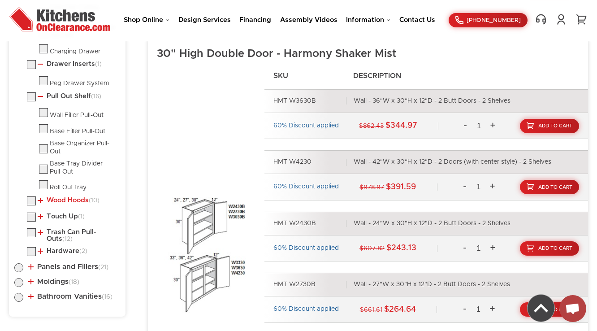
click at [68, 197] on link "Wood Hoods (10)" at bounding box center [69, 200] width 62 height 7
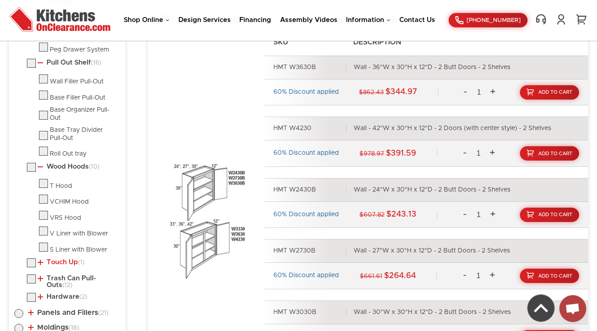
scroll to position [841, 0]
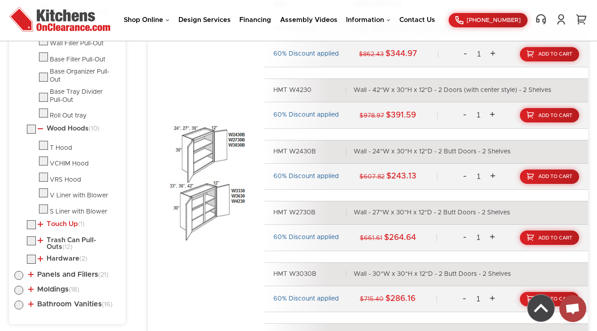
click at [62, 221] on link "Touch Up (1)" at bounding box center [61, 224] width 47 height 7
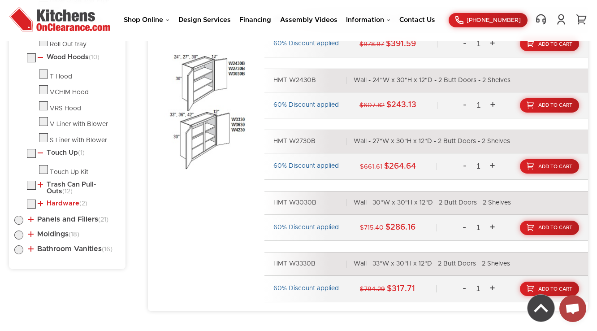
scroll to position [913, 0]
click at [75, 181] on link "Trash Can Pull-Outs (12)" at bounding box center [77, 188] width 79 height 14
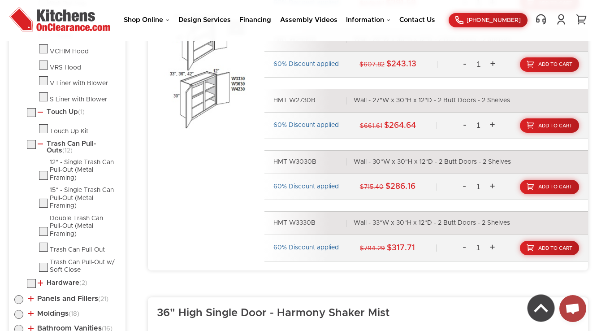
scroll to position [1021, 0]
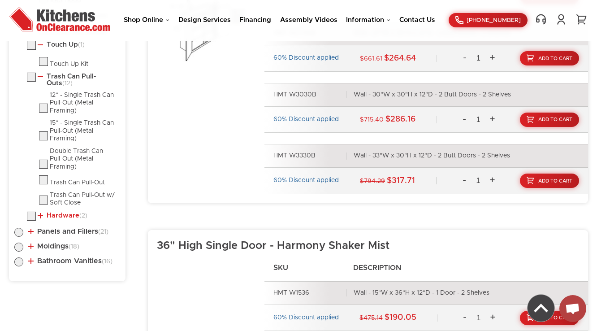
click at [64, 212] on link "Hardware (2)" at bounding box center [63, 215] width 50 height 7
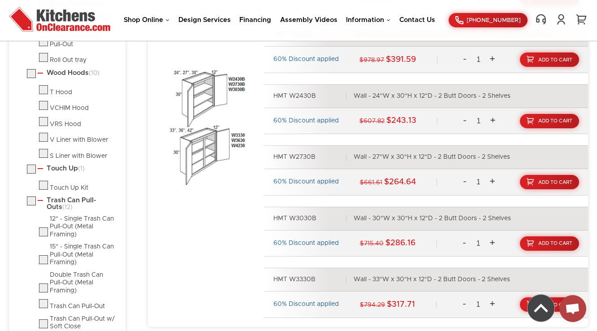
scroll to position [846, 0]
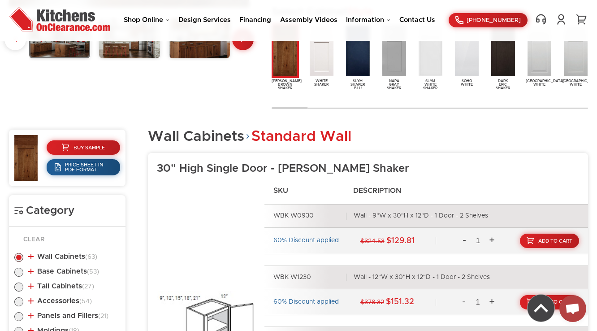
scroll to position [517, 0]
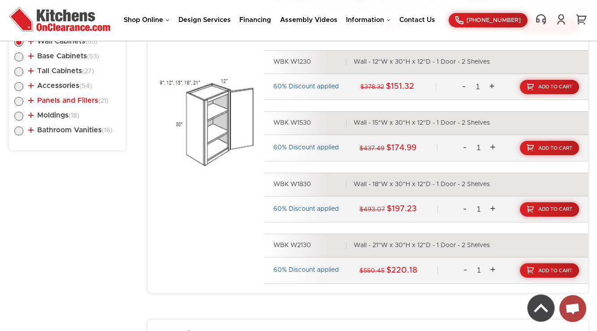
click at [62, 99] on link "Panels and Fillers (21)" at bounding box center [68, 100] width 80 height 7
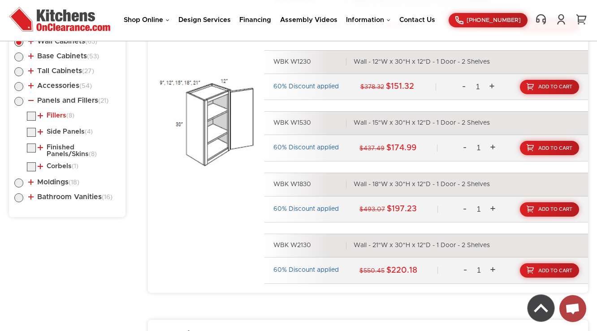
click at [59, 113] on link "Fillers (8)" at bounding box center [56, 115] width 37 height 7
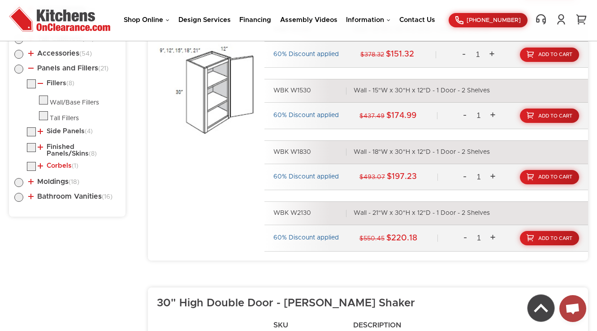
scroll to position [589, 0]
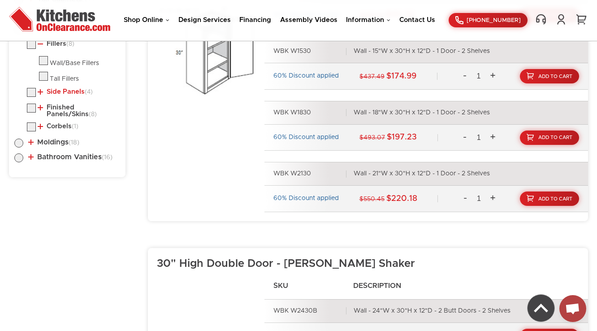
click at [66, 93] on link "Side Panels (4)" at bounding box center [65, 91] width 55 height 7
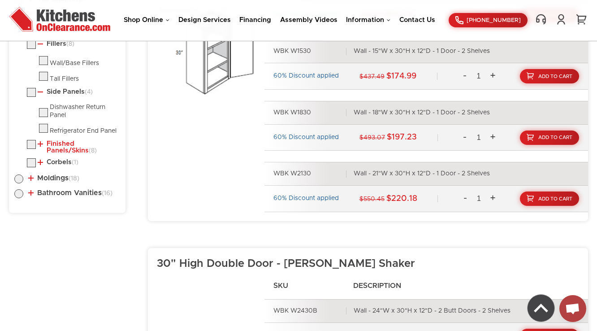
click at [74, 148] on link "Finished Panels/Skins (8)" at bounding box center [77, 147] width 79 height 14
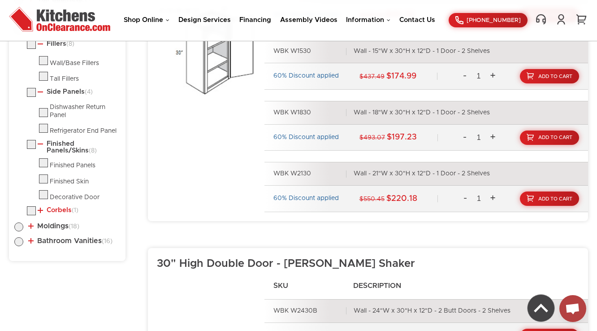
click at [66, 213] on link "Corbels (1)" at bounding box center [58, 210] width 41 height 7
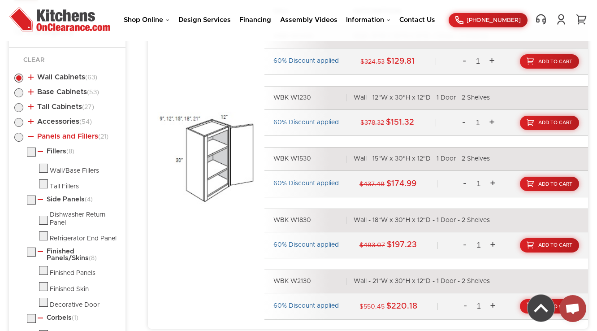
click at [50, 138] on link "Panels and Fillers (21)" at bounding box center [68, 136] width 80 height 7
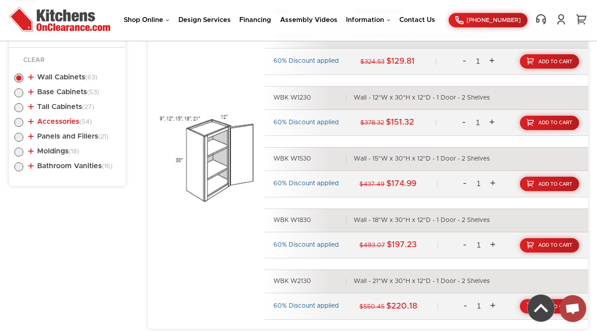
click at [52, 121] on link "Accessories (54)" at bounding box center [60, 121] width 64 height 7
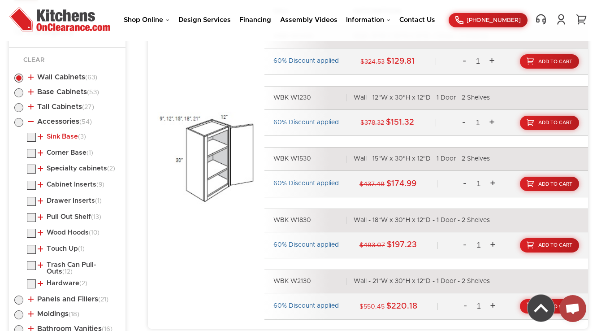
click at [63, 135] on link "Sink Base (3)" at bounding box center [62, 136] width 48 height 7
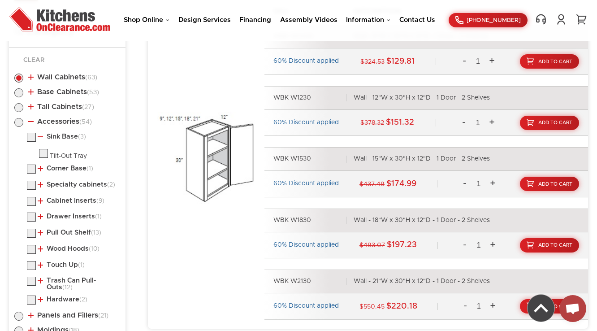
scroll to position [517, 0]
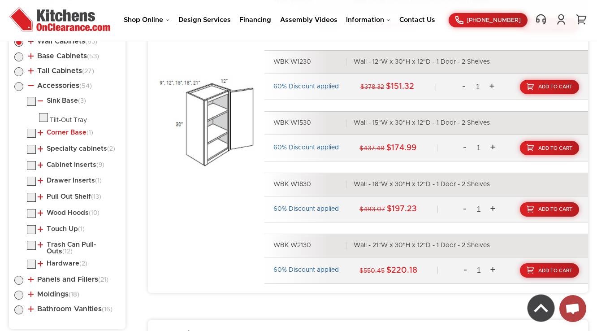
click at [66, 131] on link "Corner Base (1)" at bounding box center [66, 132] width 56 height 7
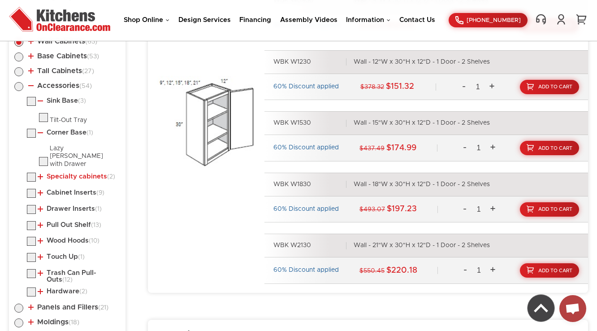
click at [64, 173] on link "Specialty cabinets (2)" at bounding box center [77, 176] width 78 height 7
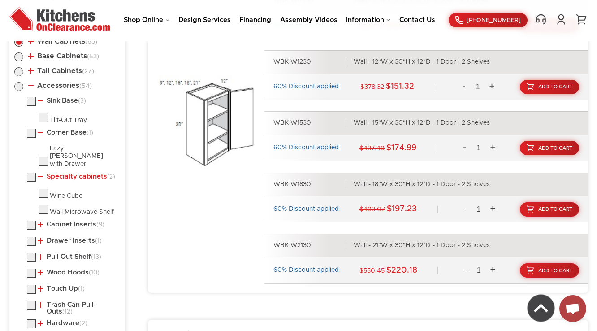
scroll to position [553, 0]
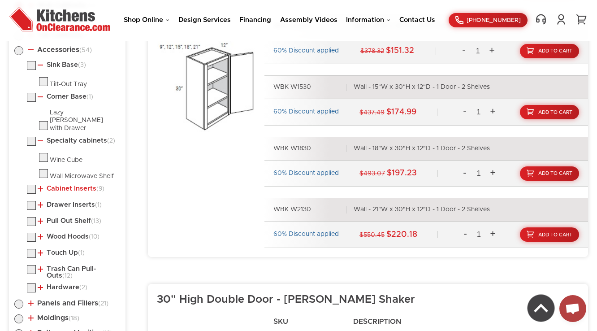
click at [65, 185] on link "Cabinet Inserts (9)" at bounding box center [71, 188] width 67 height 7
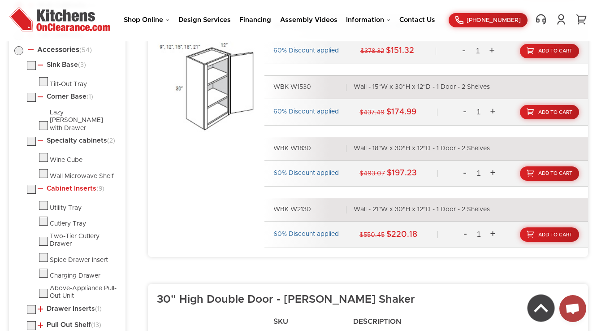
scroll to position [625, 0]
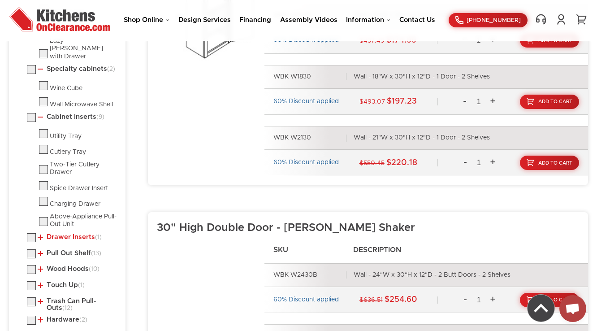
click at [62, 234] on link "Drawer Inserts (1)" at bounding box center [70, 237] width 64 height 7
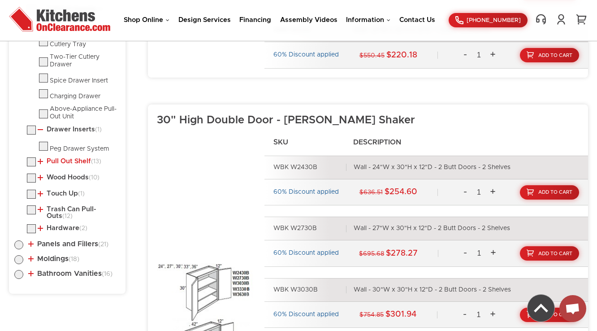
click at [65, 158] on link "Pull Out Shelf (13)" at bounding box center [70, 161] width 64 height 7
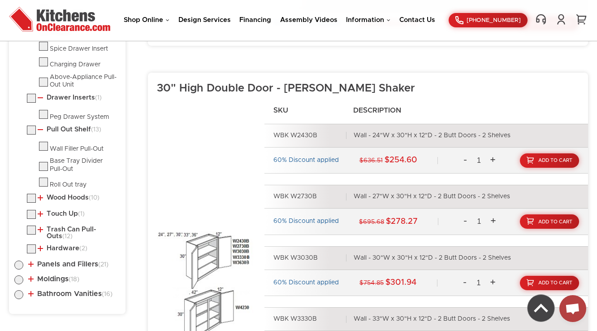
scroll to position [768, 0]
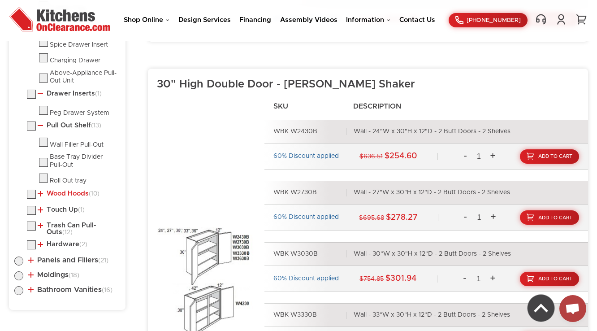
click at [65, 190] on link "Wood Hoods (10)" at bounding box center [69, 193] width 62 height 7
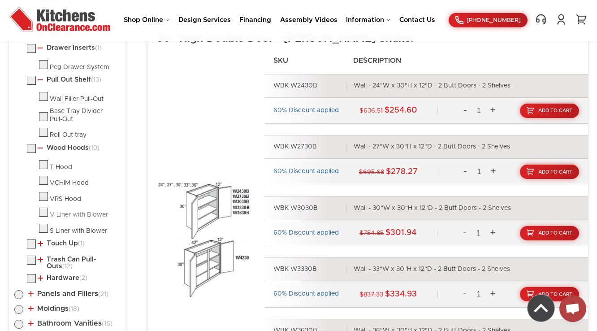
scroll to position [840, 0]
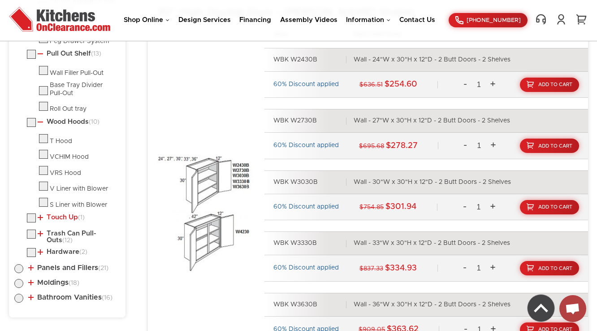
click at [57, 214] on link "Touch Up (1)" at bounding box center [61, 217] width 47 height 7
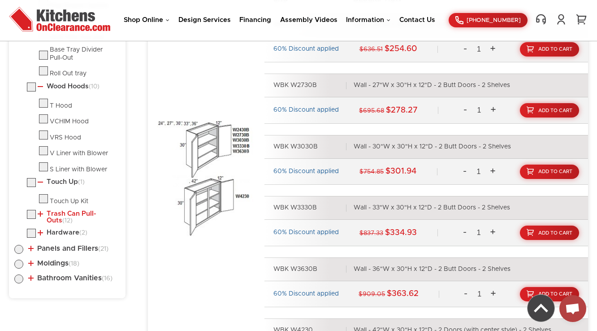
scroll to position [876, 0]
click at [57, 210] on link "Trash Can Pull-Outs (12)" at bounding box center [77, 217] width 79 height 14
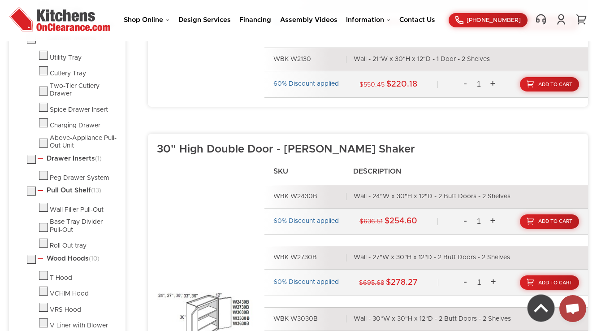
scroll to position [739, 0]
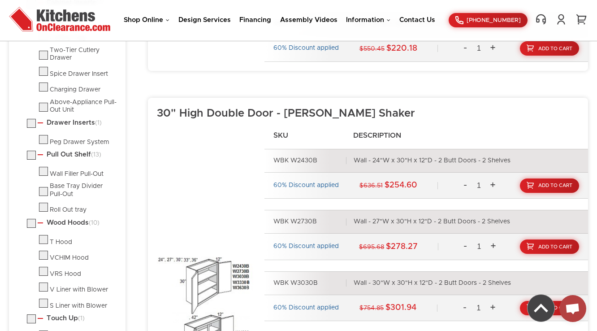
click at [29, 154] on label at bounding box center [31, 157] width 9 height 7
checkbox input "true"
radio input "false"
radio input "true"
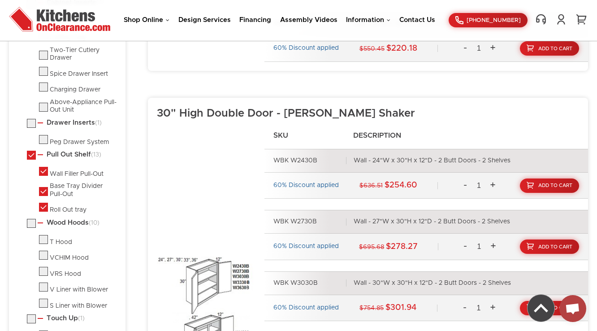
checkbox input "true"
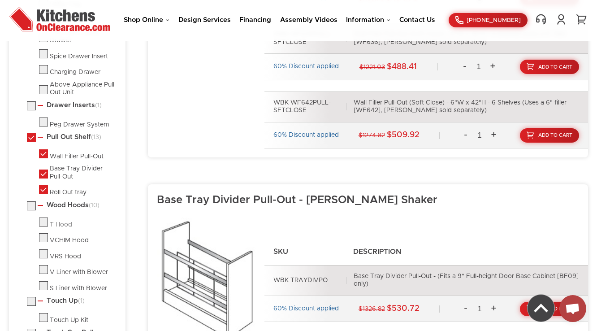
scroll to position [755, 0]
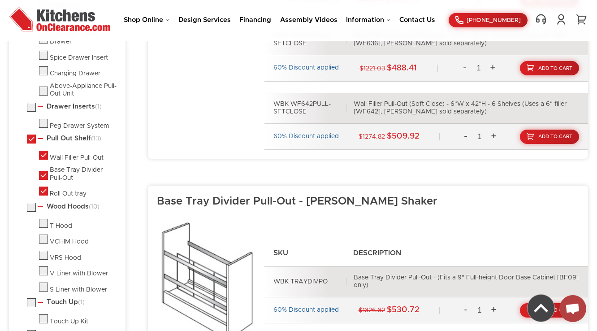
click at [34, 138] on label at bounding box center [31, 141] width 9 height 7
checkbox input "false"
radio input "false"
checkbox input "false"
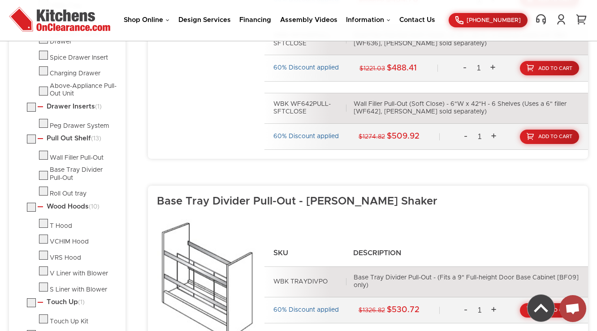
checkbox input "false"
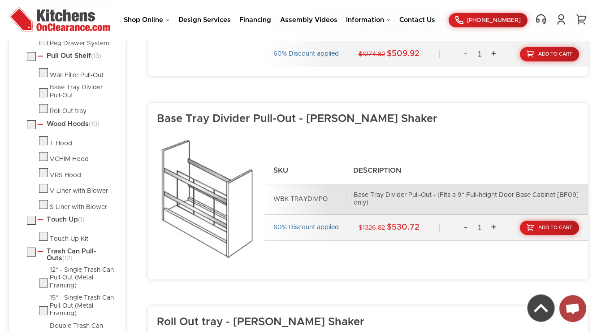
scroll to position [1053, 0]
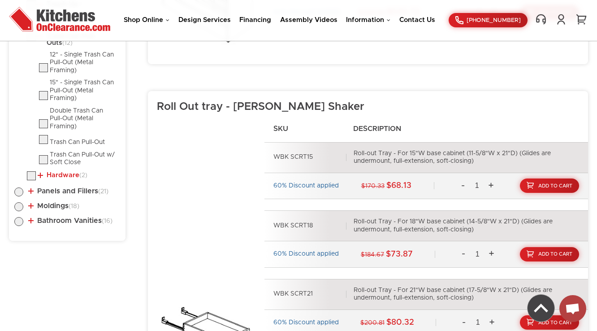
click at [68, 172] on link "Hardware (2)" at bounding box center [63, 175] width 50 height 7
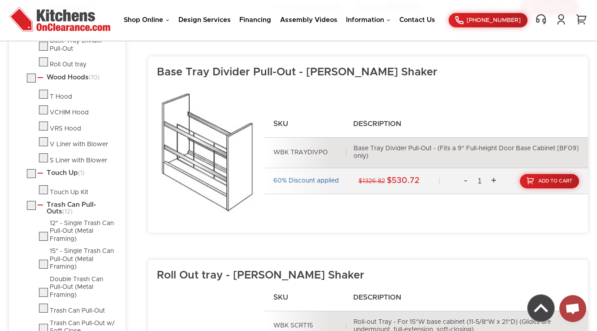
scroll to position [874, 0]
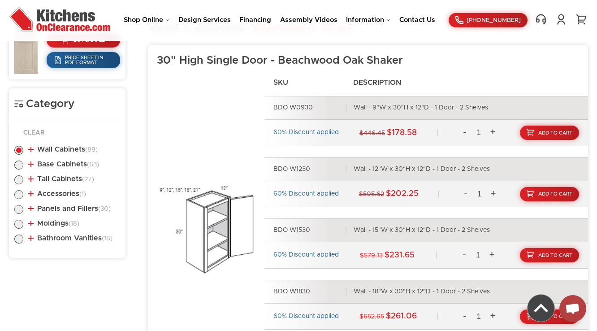
scroll to position [397, 0]
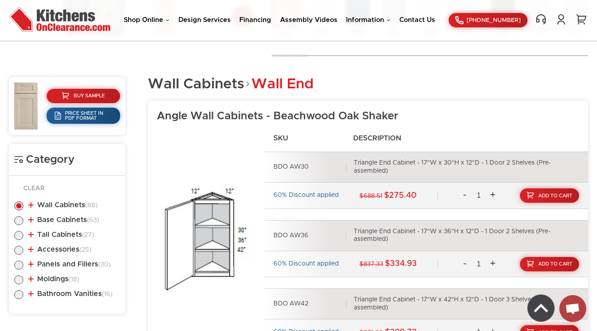
scroll to position [384, 0]
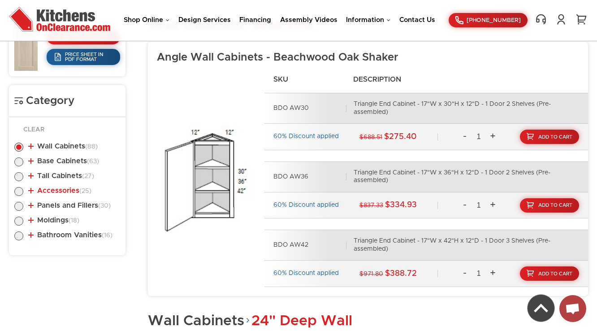
click at [70, 190] on link "Accessories (25)" at bounding box center [59, 190] width 63 height 7
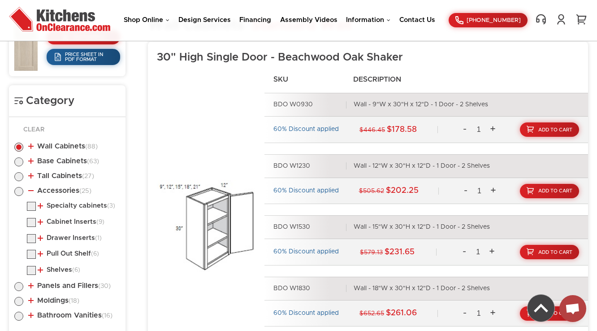
scroll to position [456, 0]
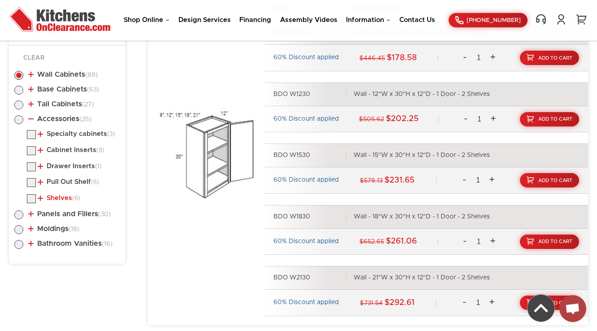
click at [62, 196] on link "Shelves (6)" at bounding box center [59, 198] width 43 height 7
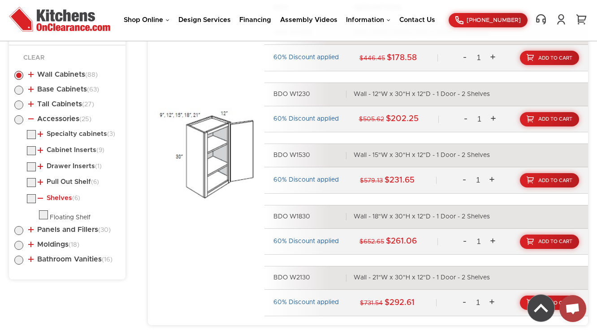
click at [62, 196] on link "Shelves (6)" at bounding box center [59, 198] width 43 height 7
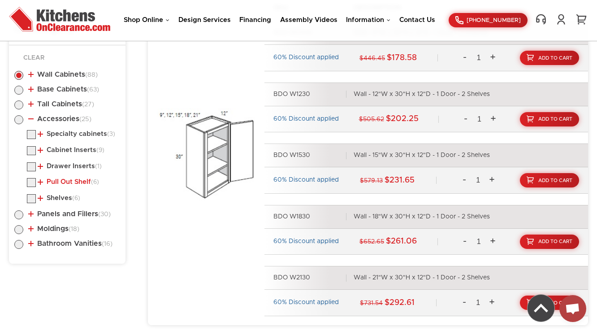
click at [68, 179] on link "Pull Out Shelf (6)" at bounding box center [68, 182] width 61 height 7
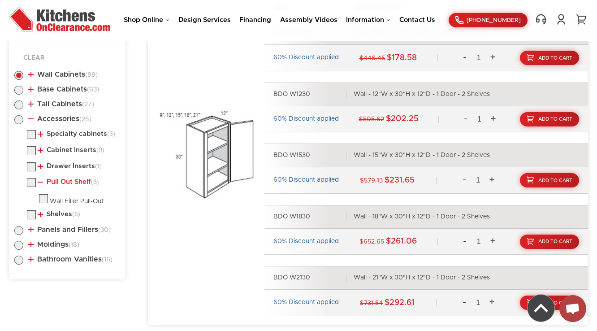
click at [68, 179] on link "Pull Out Shelf (6)" at bounding box center [68, 182] width 61 height 7
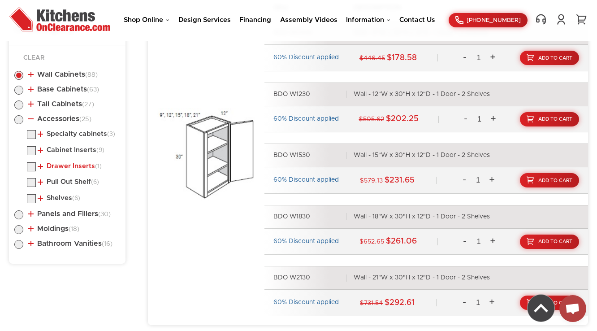
click at [70, 163] on link "Drawer Inserts (1)" at bounding box center [70, 166] width 64 height 7
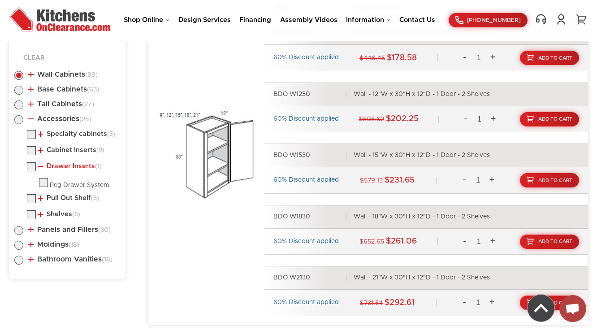
click at [70, 163] on link "Drawer Inserts (1)" at bounding box center [70, 166] width 64 height 7
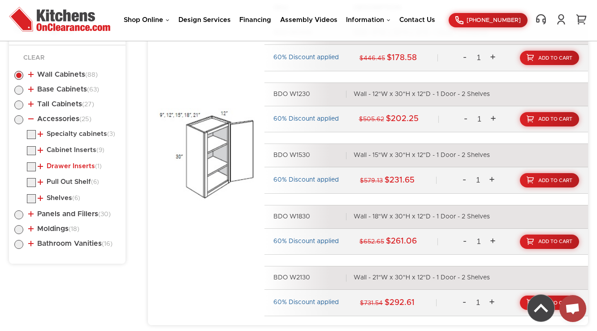
click at [70, 163] on link "Drawer Inserts (1)" at bounding box center [70, 166] width 64 height 7
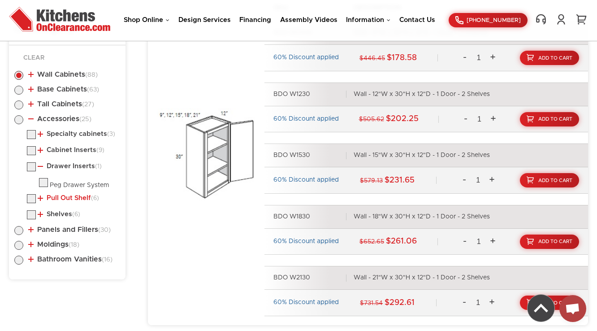
click at [63, 198] on link "Pull Out Shelf (6)" at bounding box center [68, 198] width 61 height 7
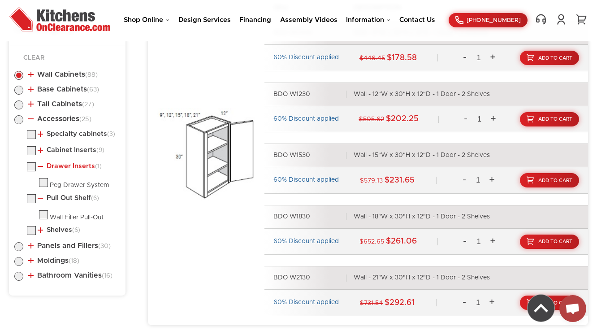
click at [66, 164] on link "Drawer Inserts (1)" at bounding box center [70, 166] width 64 height 7
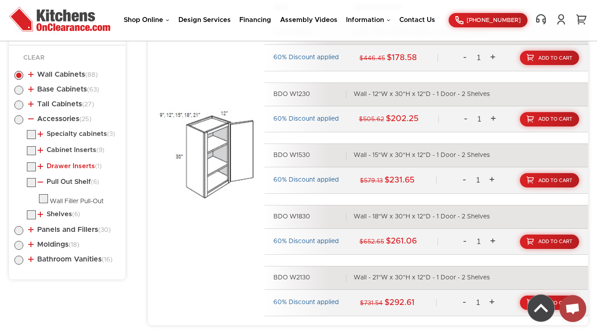
click at [66, 164] on link "Drawer Inserts (1)" at bounding box center [70, 166] width 64 height 7
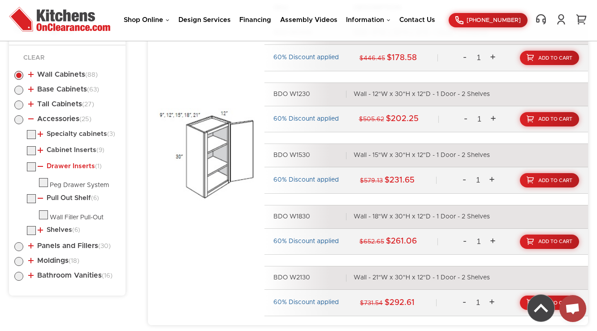
click at [68, 163] on link "Drawer Inserts (1)" at bounding box center [70, 166] width 64 height 7
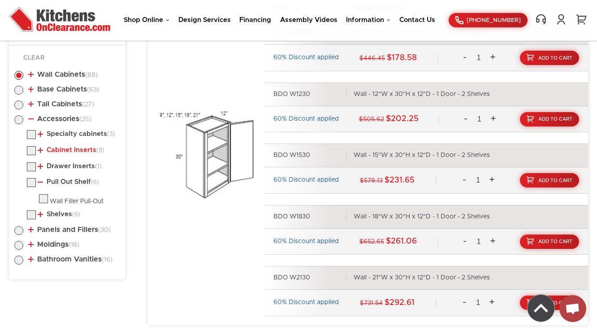
click at [71, 149] on link "Cabinet Inserts (9)" at bounding box center [71, 150] width 67 height 7
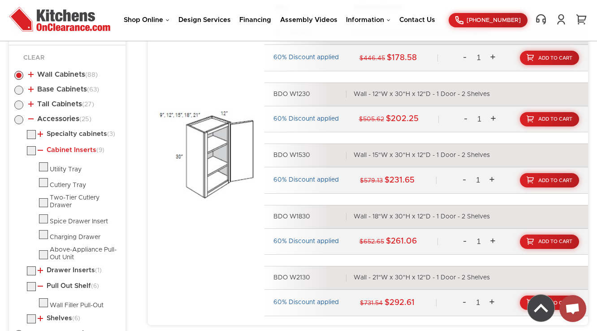
click at [72, 149] on link "Cabinet Inserts (9)" at bounding box center [71, 150] width 67 height 7
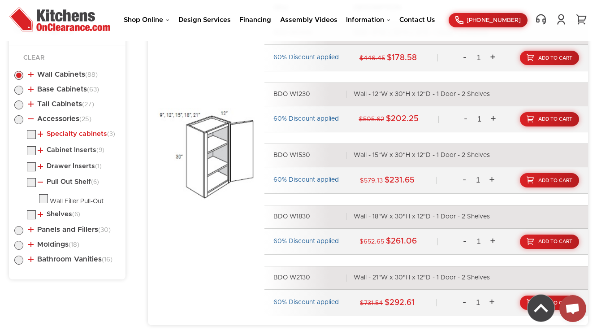
click at [74, 134] on link "Specialty cabinets (3)" at bounding box center [77, 134] width 78 height 7
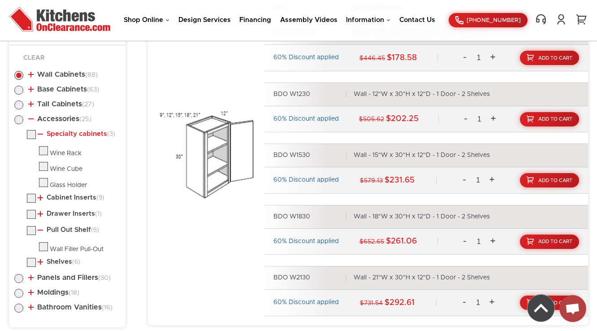
click at [74, 134] on link "Specialty cabinets (3)" at bounding box center [77, 134] width 78 height 7
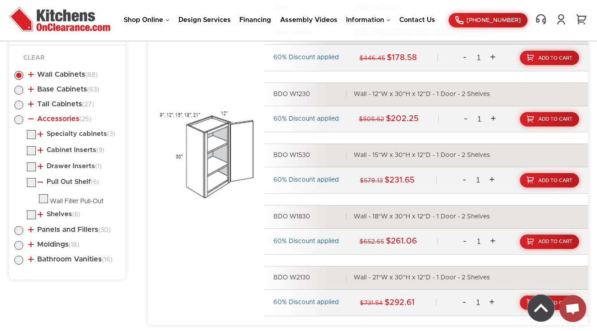
click at [69, 116] on link "Accessories (25)" at bounding box center [59, 118] width 63 height 7
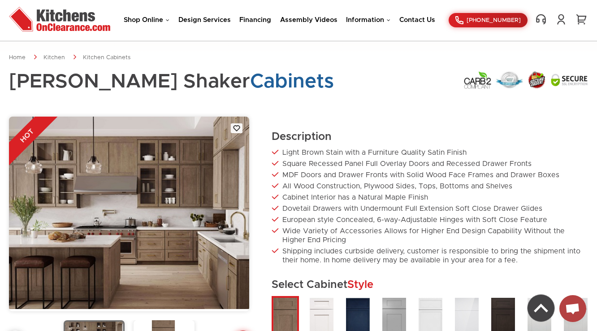
scroll to position [419, 0]
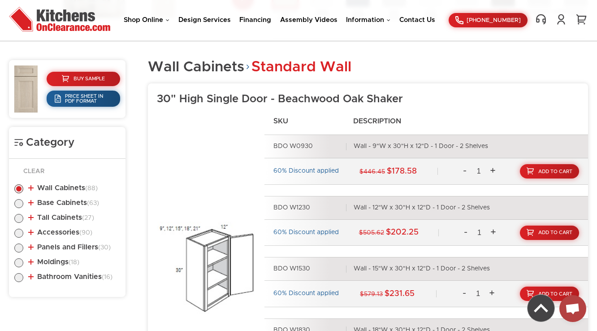
scroll to position [397, 0]
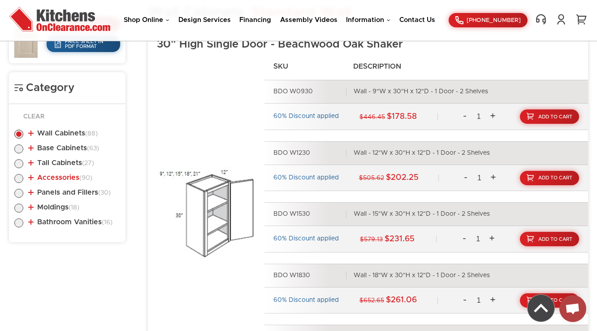
click at [80, 175] on span "(90)" at bounding box center [85, 178] width 13 height 6
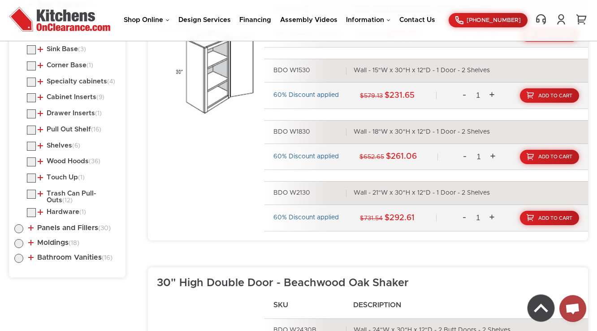
scroll to position [505, 0]
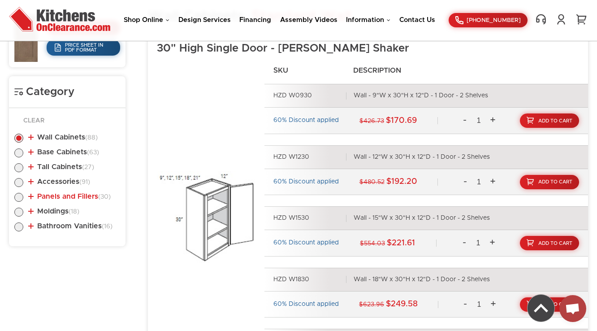
scroll to position [483, 0]
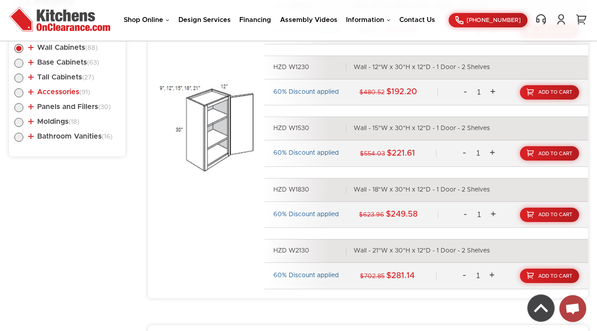
click at [79, 92] on link "Accessories (91)" at bounding box center [59, 91] width 62 height 7
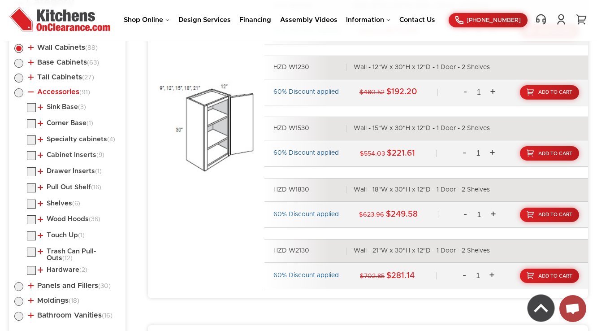
scroll to position [518, 0]
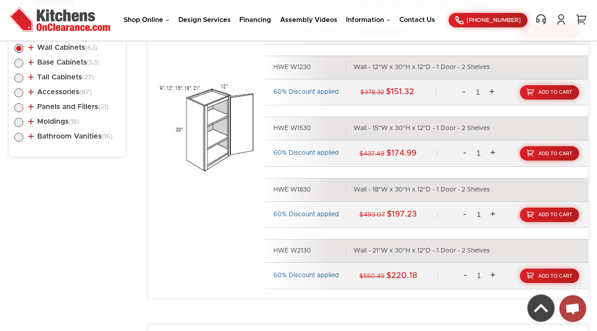
scroll to position [447, 0]
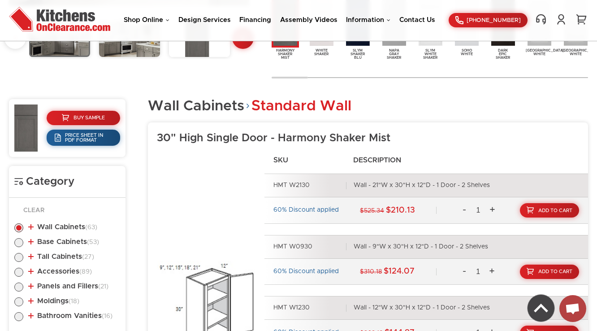
scroll to position [303, 0]
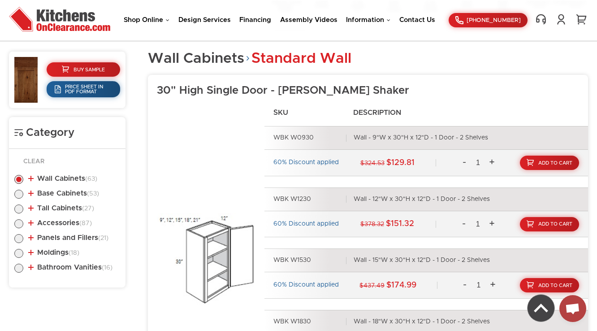
scroll to position [374, 0]
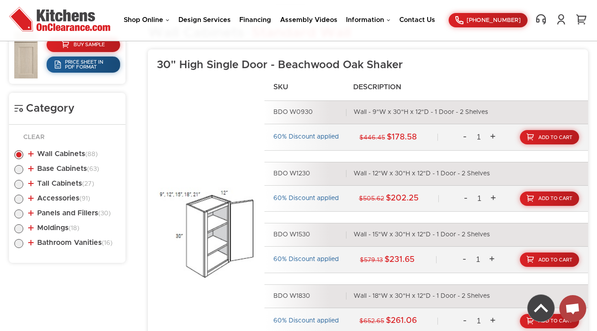
scroll to position [411, 0]
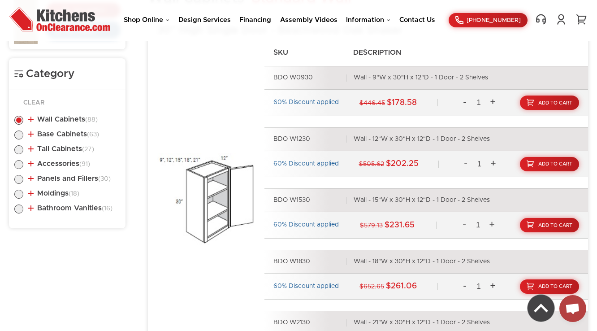
click at [19, 163] on label at bounding box center [18, 166] width 9 height 7
radio input "true"
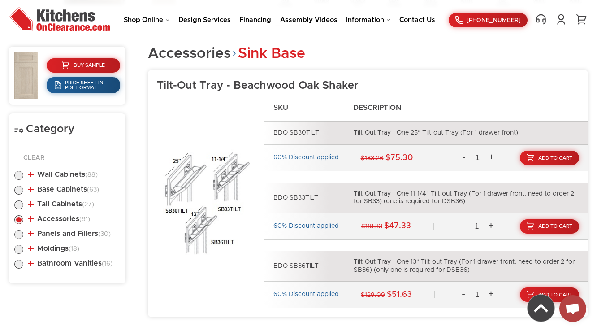
scroll to position [375, 0]
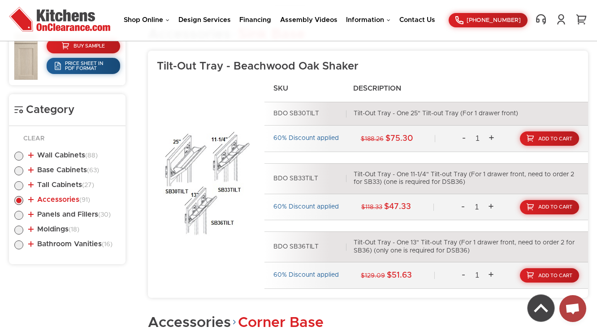
click at [53, 199] on link "Accessories (91)" at bounding box center [59, 199] width 62 height 7
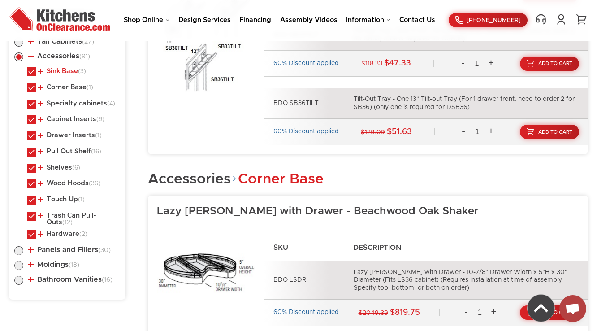
scroll to position [554, 0]
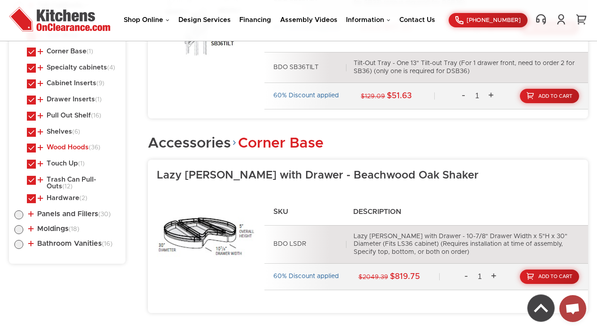
click at [77, 145] on link "Wood Hoods (36)" at bounding box center [69, 147] width 63 height 7
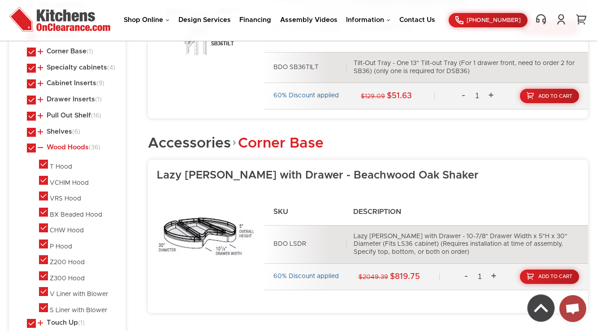
click at [77, 145] on link "Wood Hoods (36)" at bounding box center [69, 147] width 63 height 7
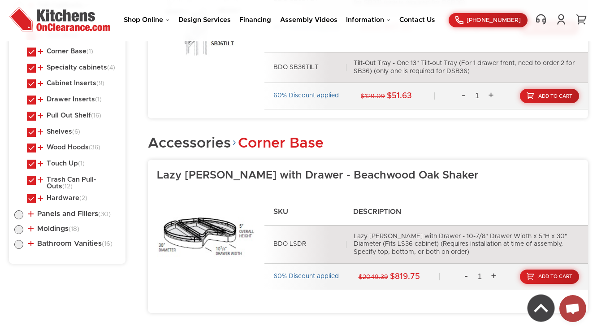
click at [29, 131] on label at bounding box center [31, 134] width 9 height 7
checkbox input "false"
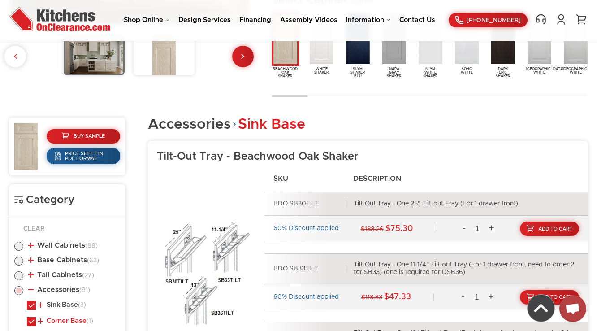
scroll to position [375, 0]
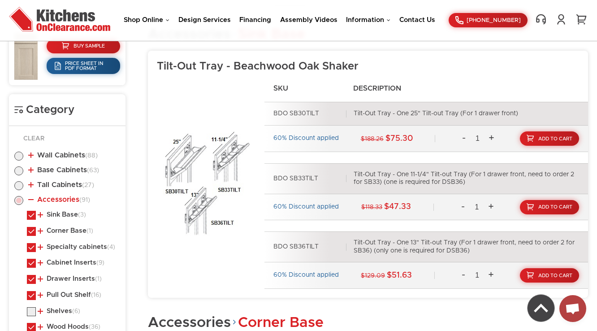
click at [29, 199] on link "Accessories (91)" at bounding box center [59, 199] width 62 height 7
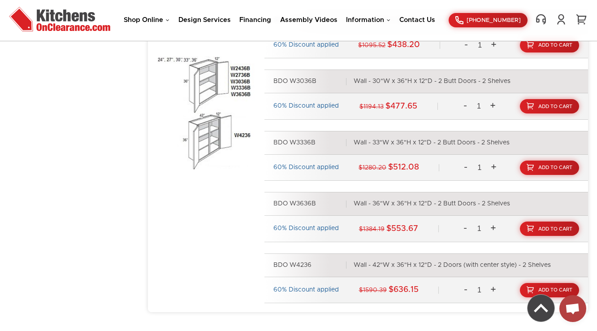
scroll to position [1814, 0]
